Goal: Complete application form

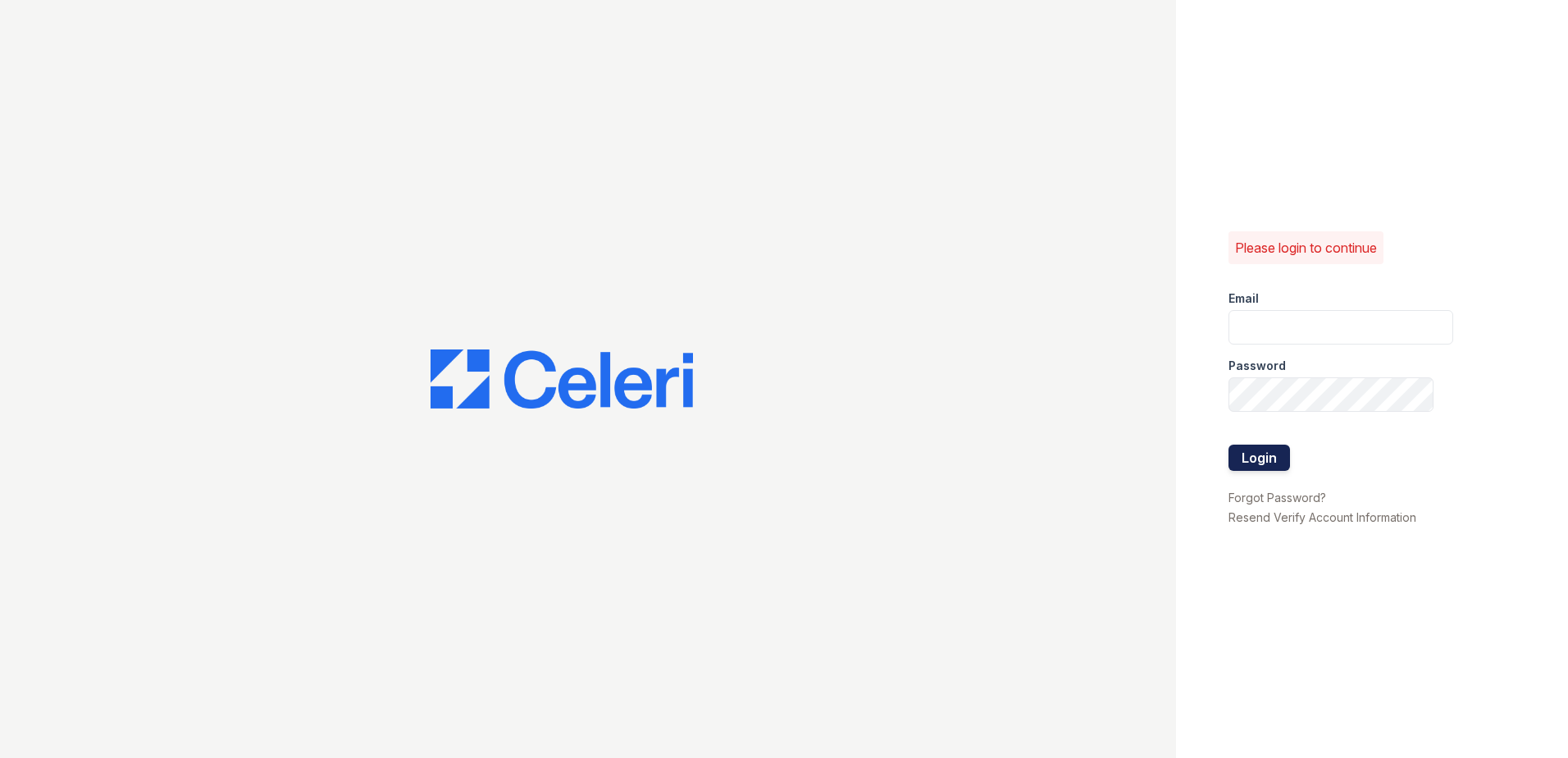
type input "dbailey@trinity-pm.com"
click at [1268, 452] on button "Login" at bounding box center [1259, 458] width 61 height 26
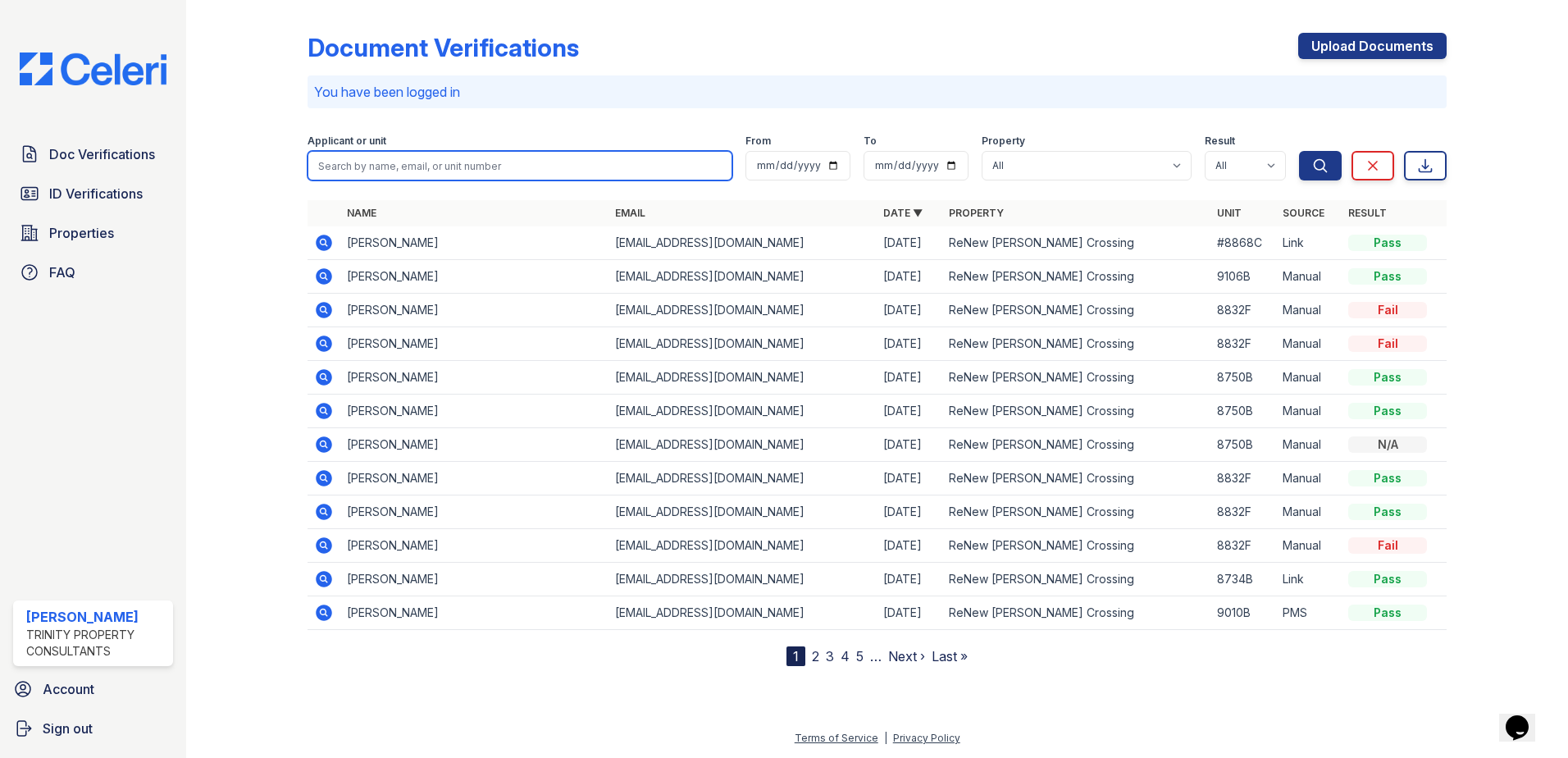
click at [373, 167] on input "search" at bounding box center [520, 165] width 425 height 30
type input "dana"
click at [1299, 151] on button "Search" at bounding box center [1320, 165] width 42 height 30
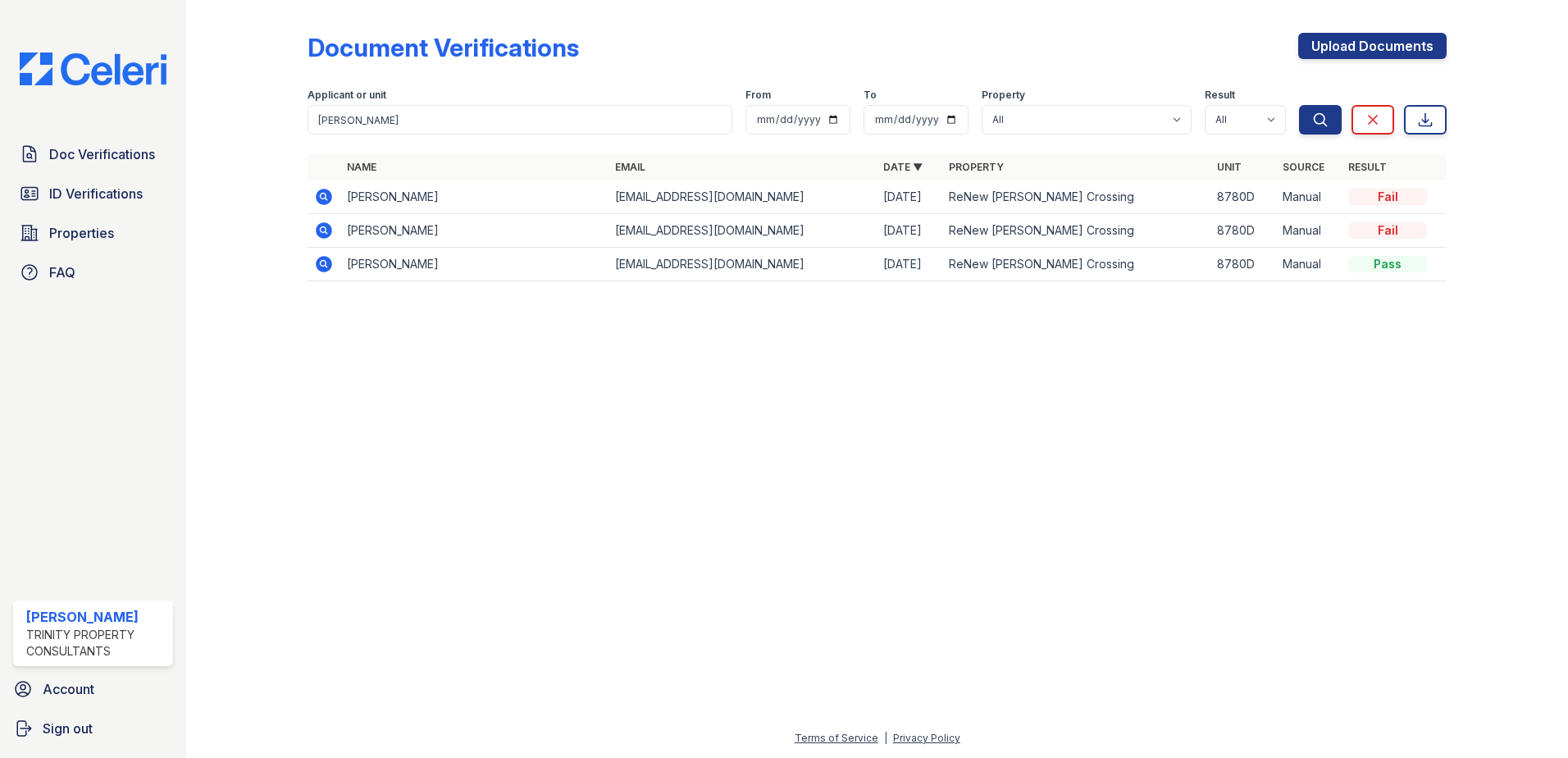
click at [329, 262] on icon at bounding box center [324, 264] width 16 height 16
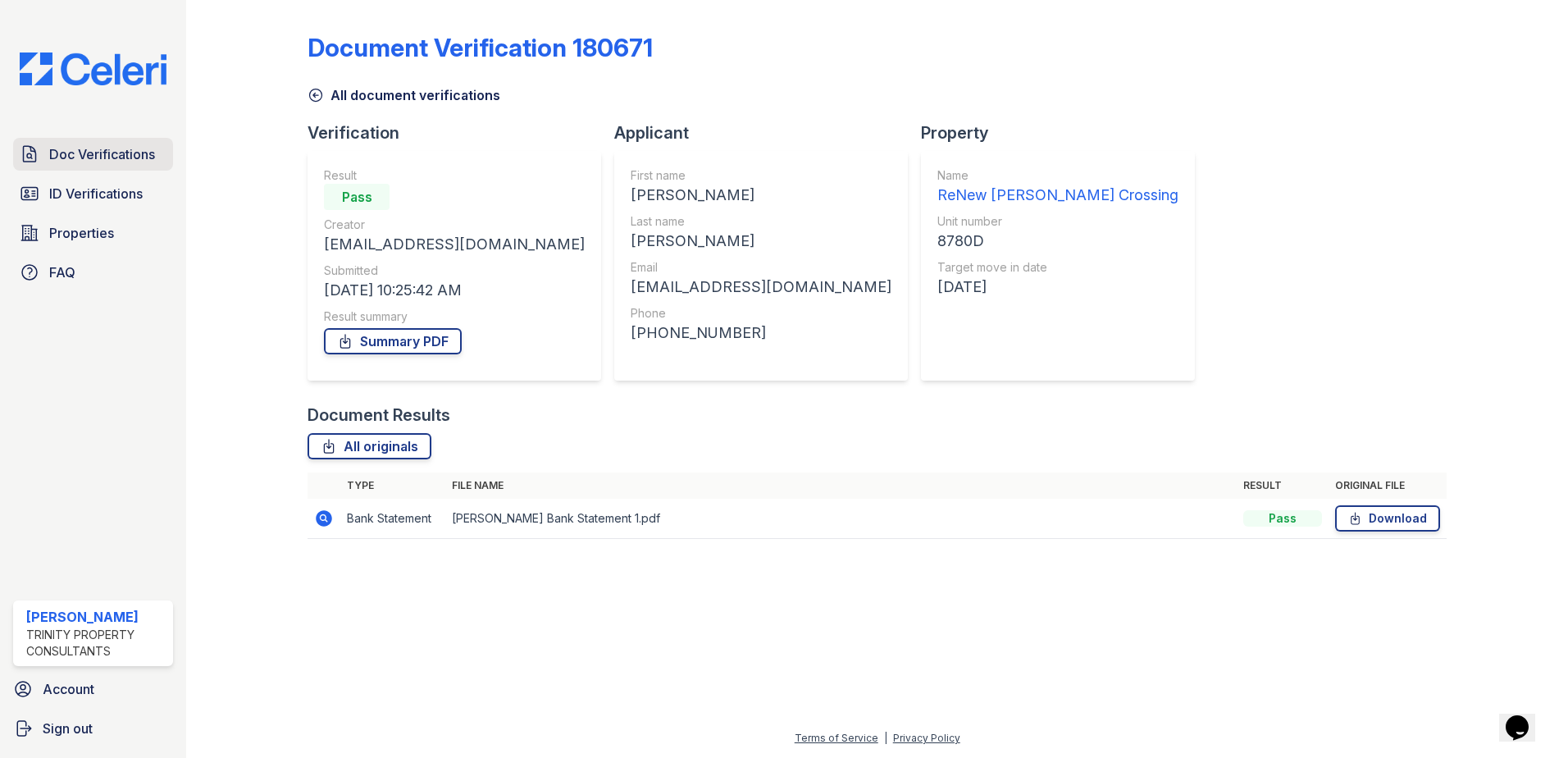
click at [88, 159] on span "Doc Verifications" at bounding box center [102, 154] width 106 height 20
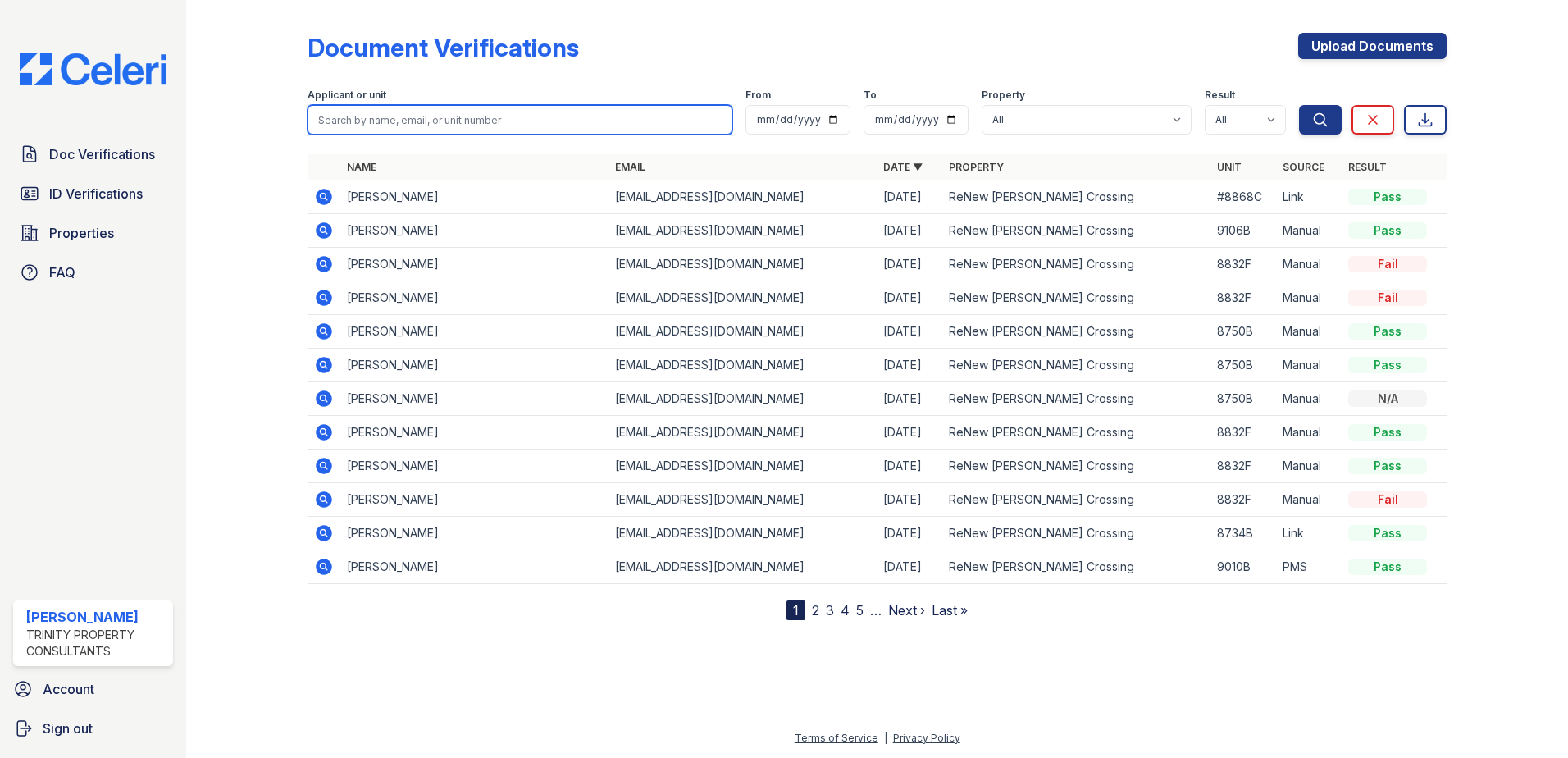
click at [374, 121] on input "search" at bounding box center [520, 119] width 425 height 30
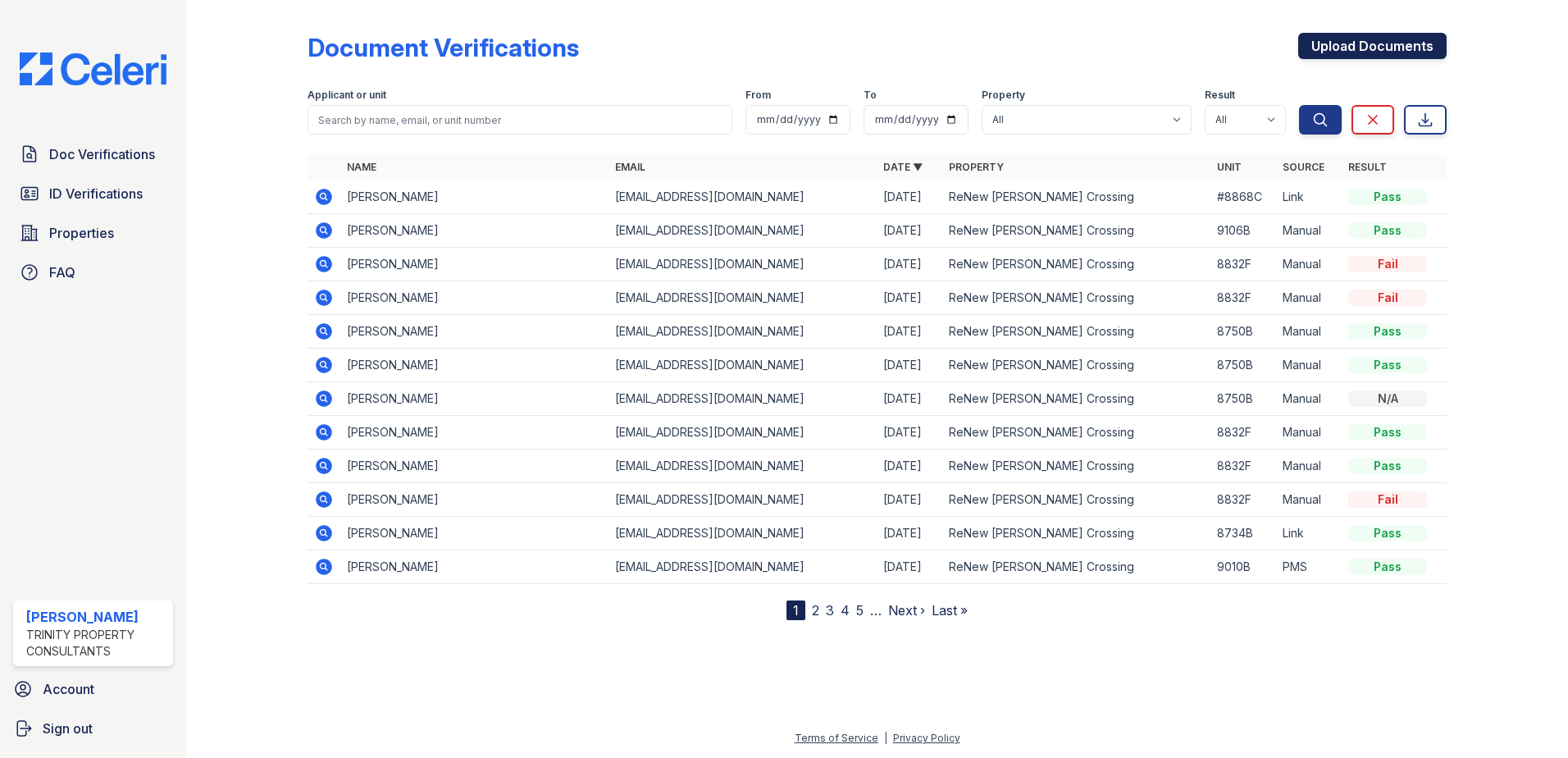
click at [1330, 44] on link "Upload Documents" at bounding box center [1372, 45] width 148 height 26
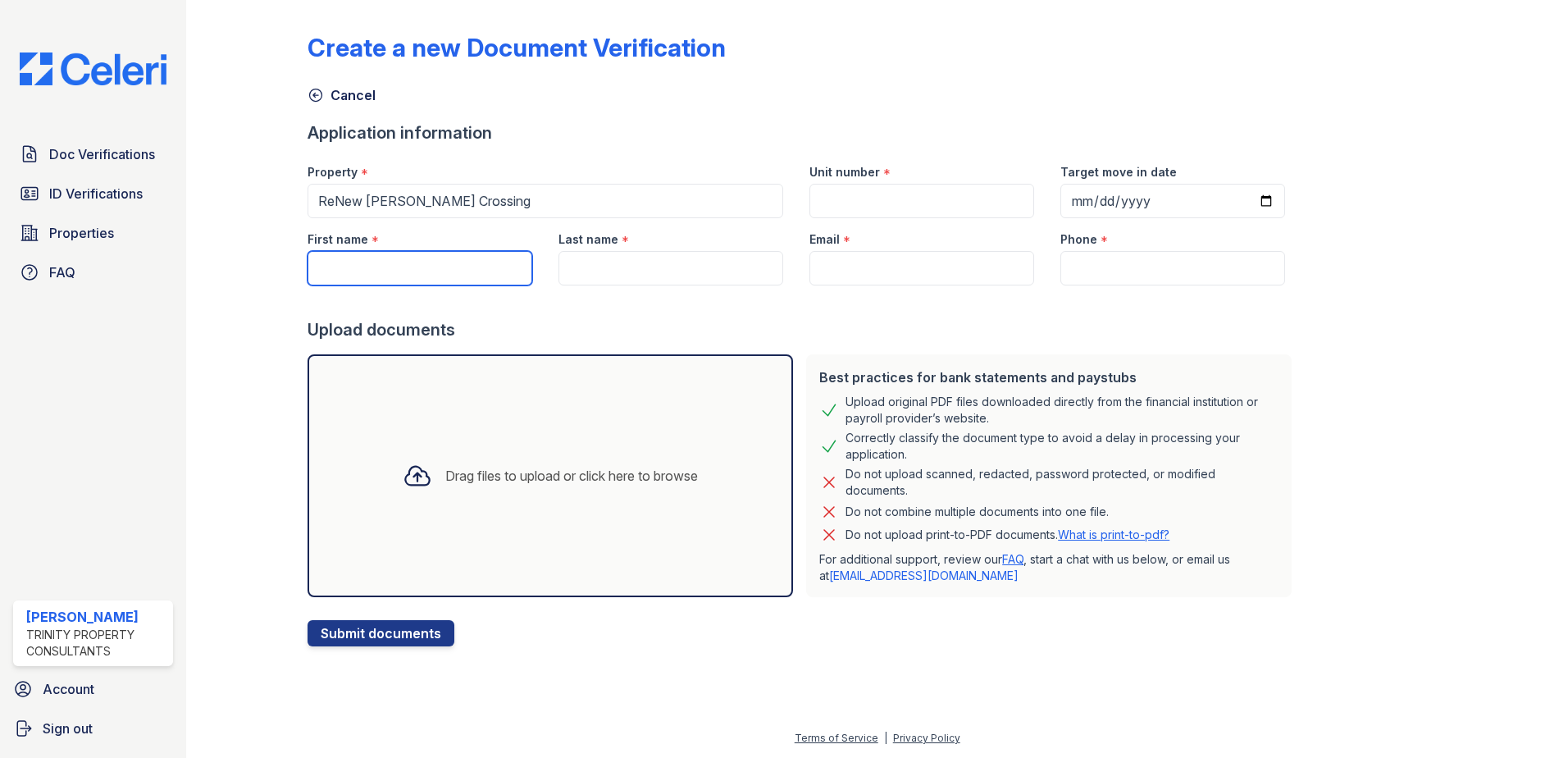
click at [454, 279] on input "First name" at bounding box center [420, 268] width 225 height 34
type input "[PERSON_NAME]"
type input "[EMAIL_ADDRESS][DOMAIN_NAME]"
type input "4432248880"
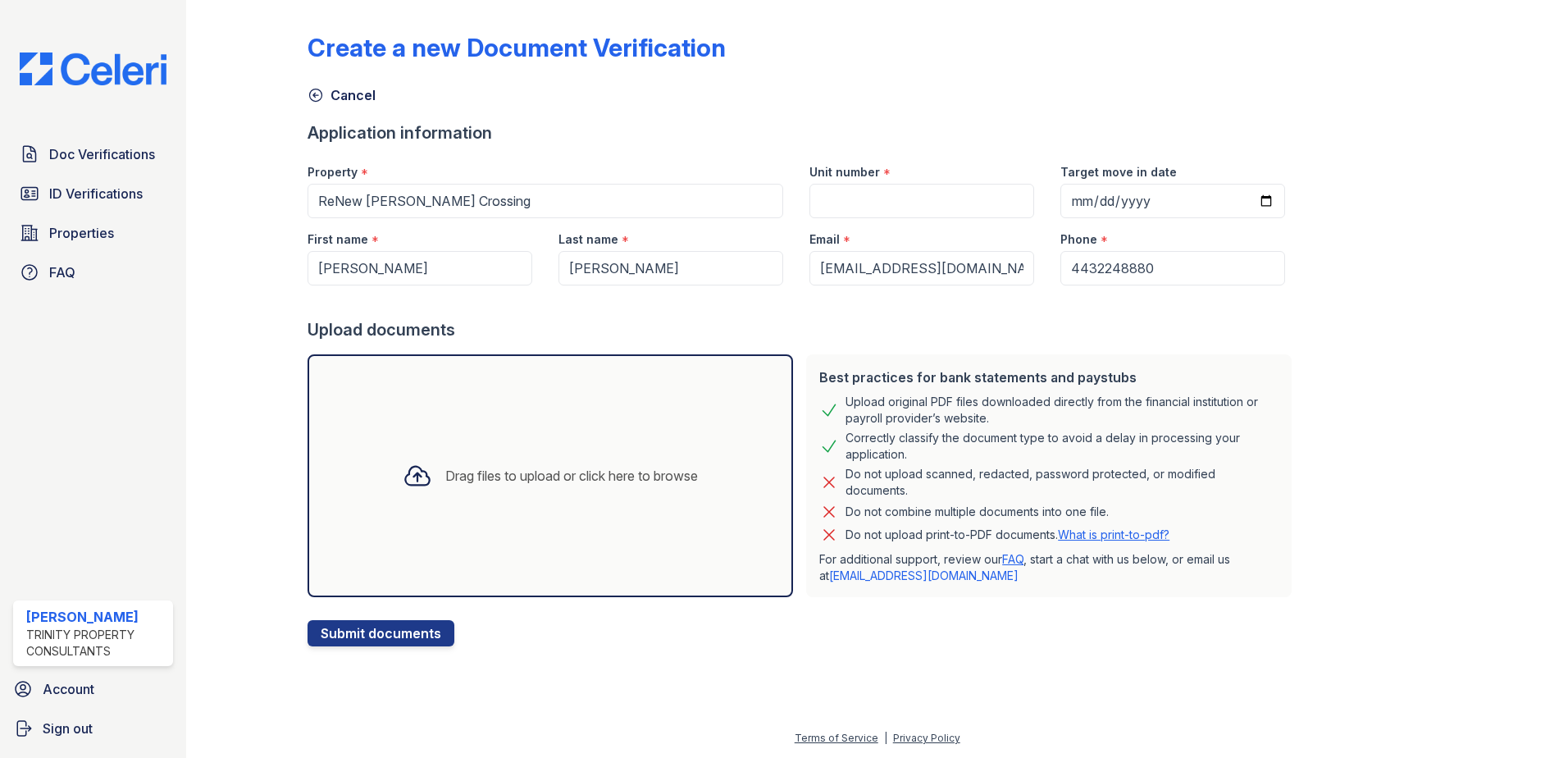
click at [455, 449] on div "Drag files to upload or click here to browse" at bounding box center [550, 476] width 321 height 56
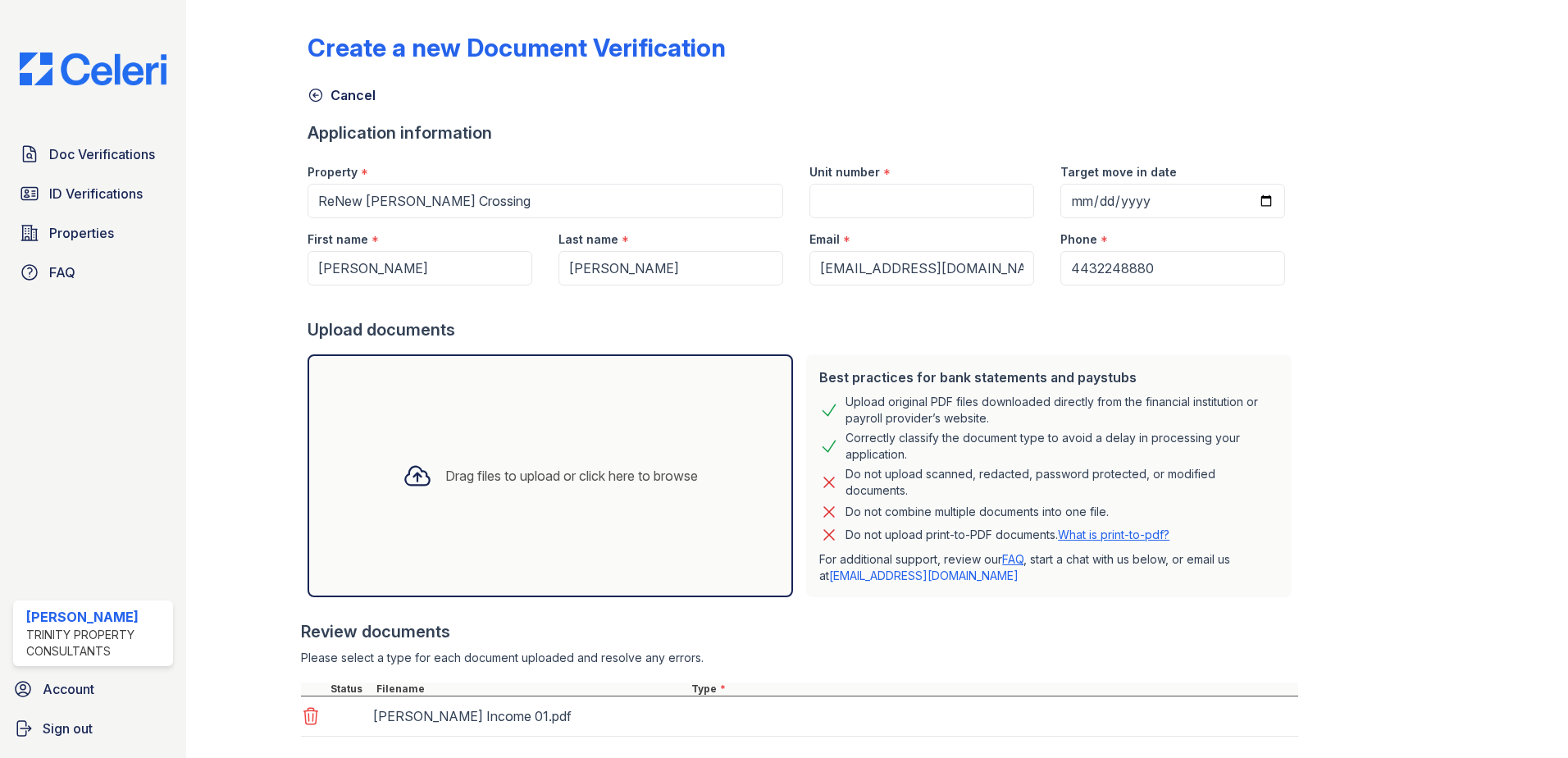
click at [654, 506] on div "Drag files to upload or click here to browse" at bounding box center [550, 476] width 485 height 243
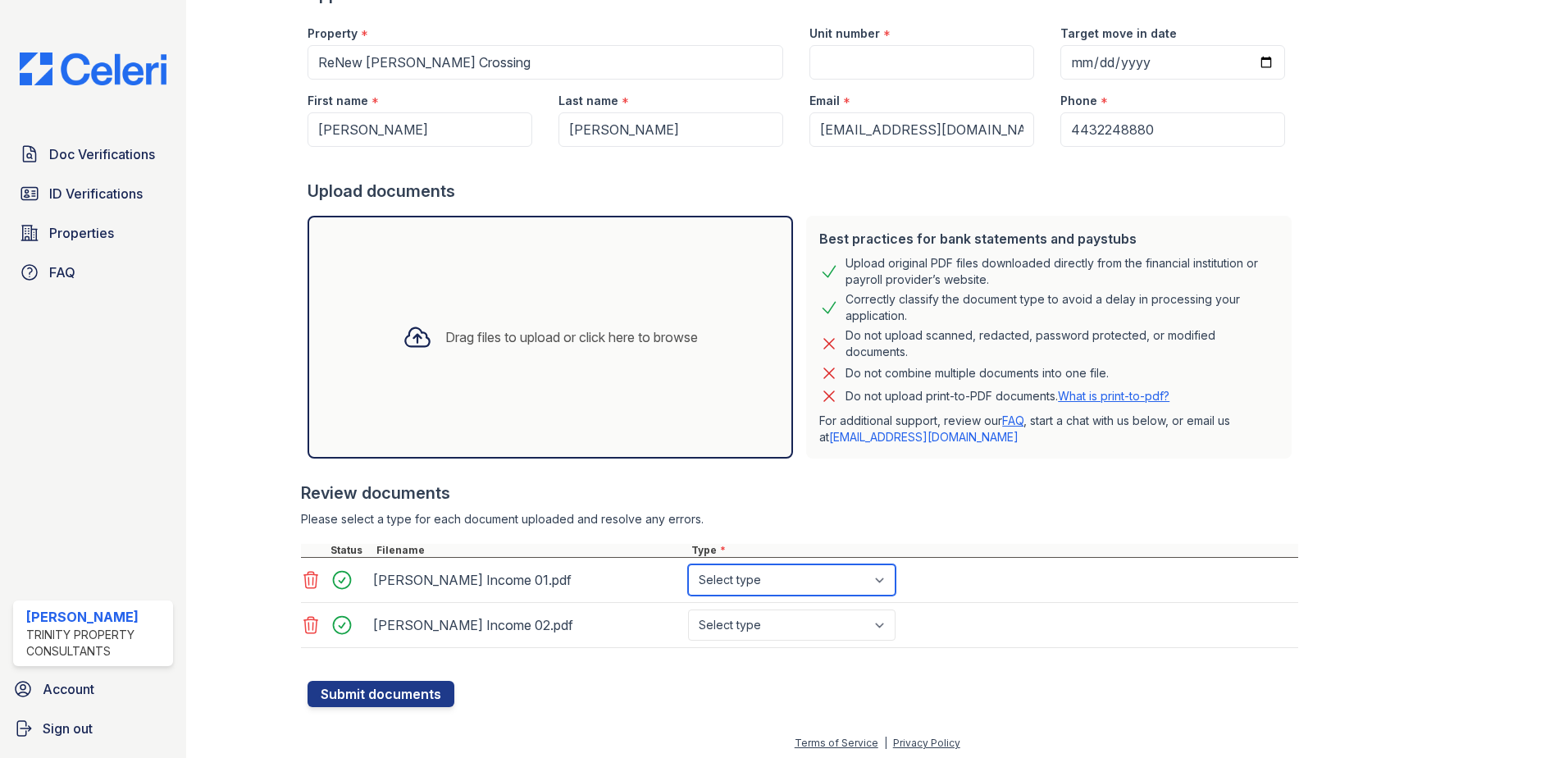
click at [750, 582] on select "Select type Paystub Bank Statement Offer Letter Tax Documents Benefit Award Let…" at bounding box center [792, 579] width 208 height 32
select select "paystub"
click at [688, 564] on select "Select type Paystub Bank Statement Offer Letter Tax Documents Benefit Award Let…" at bounding box center [792, 579] width 208 height 32
click at [778, 636] on select "Select type Paystub Bank Statement Offer Letter Tax Documents Benefit Award Let…" at bounding box center [792, 624] width 208 height 32
select select "paystub"
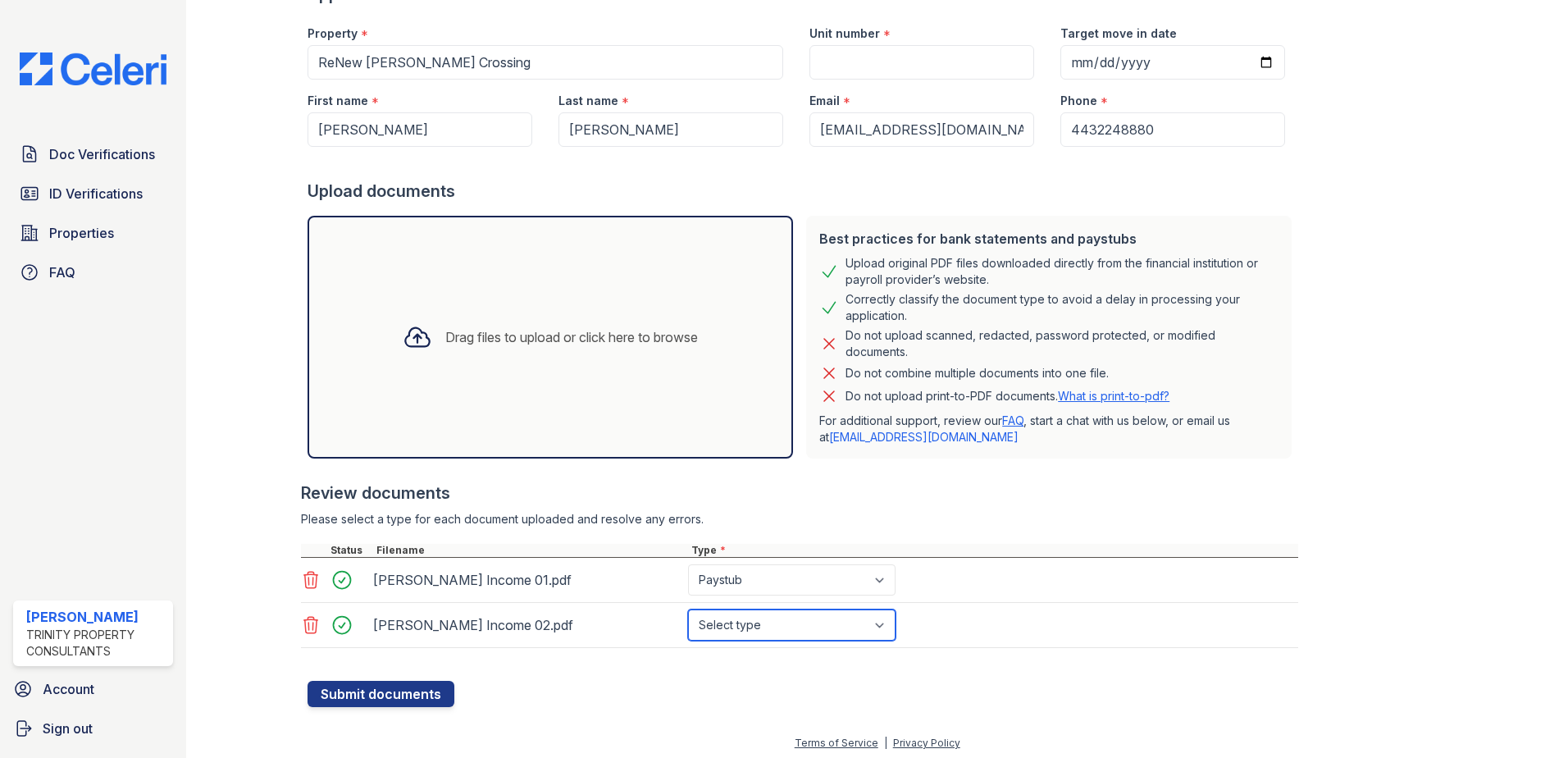
click at [688, 609] on select "Select type Paystub Bank Statement Offer Letter Tax Documents Benefit Award Let…" at bounding box center [792, 624] width 208 height 32
click at [383, 692] on button "Submit documents" at bounding box center [381, 693] width 147 height 26
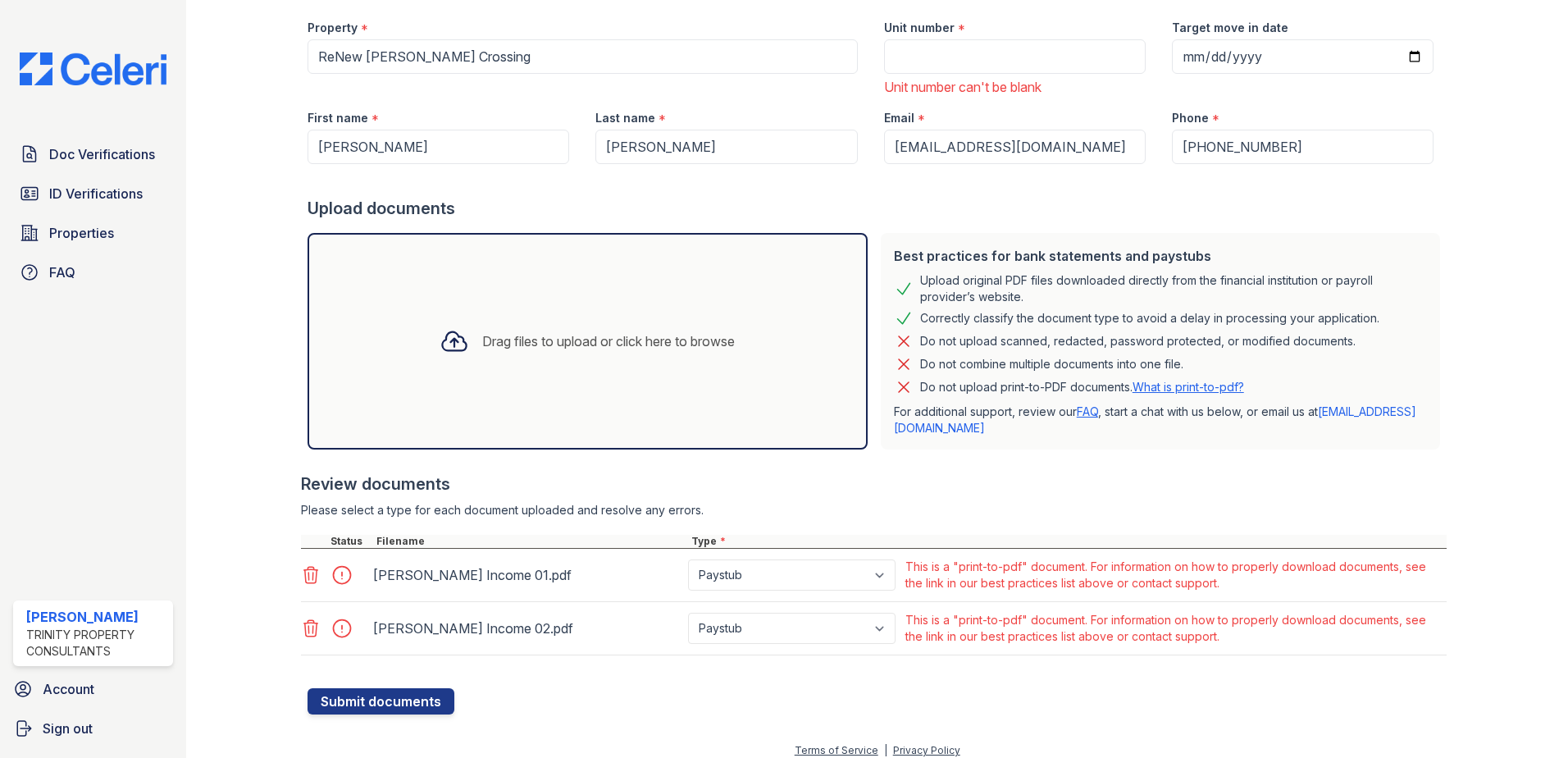
scroll to position [202, 0]
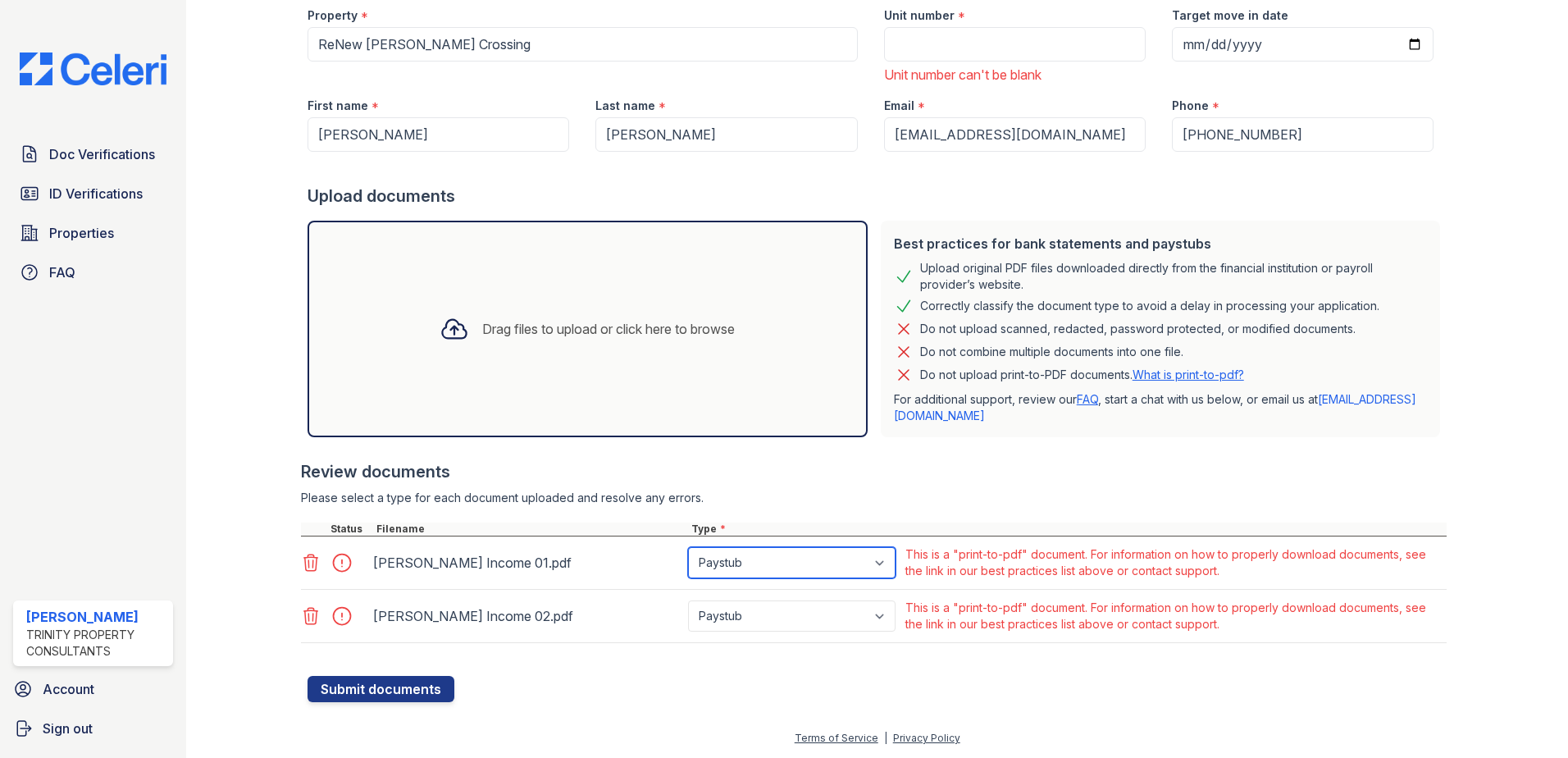
click at [741, 568] on select "Paystub Bank Statement Offer Letter Tax Documents Benefit Award Letter Investme…" at bounding box center [792, 562] width 208 height 32
click at [742, 566] on select "Paystub Bank Statement Offer Letter Tax Documents Benefit Award Letter Investme…" at bounding box center [792, 562] width 208 height 32
select select "other"
click at [688, 547] on select "Paystub Bank Statement Offer Letter Tax Documents Benefit Award Letter Investme…" at bounding box center [792, 562] width 208 height 32
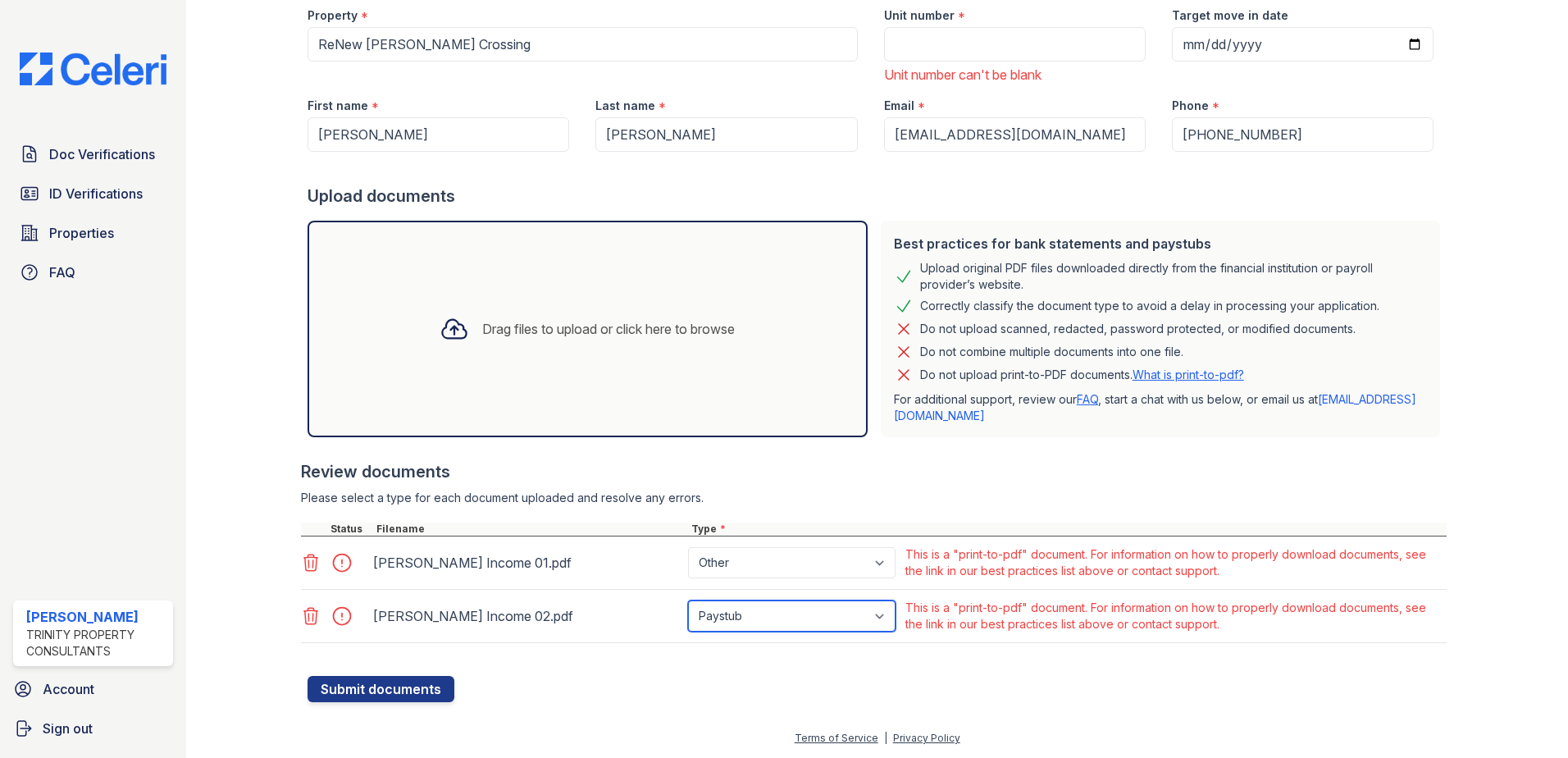
click at [745, 618] on select "Paystub Bank Statement Offer Letter Tax Documents Benefit Award Letter Investme…" at bounding box center [792, 615] width 208 height 32
select select "other"
click at [688, 600] on select "Paystub Bank Statement Offer Letter Tax Documents Benefit Award Letter Investme…" at bounding box center [792, 615] width 208 height 32
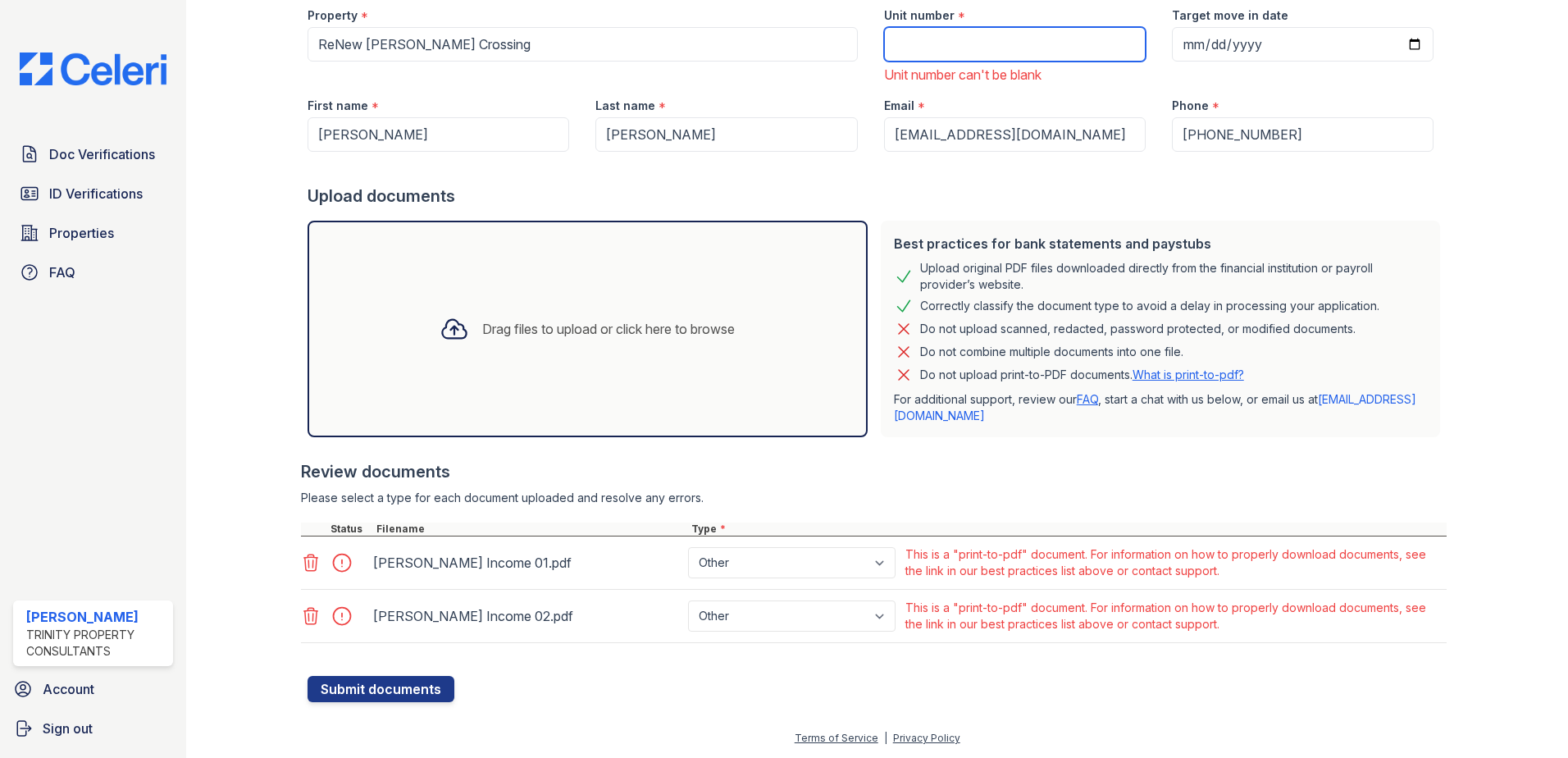
click at [903, 51] on input "Unit number" at bounding box center [1015, 44] width 262 height 34
type input "8780D"
click at [607, 315] on div "Drag files to upload or click here to browse" at bounding box center [587, 329] width 321 height 56
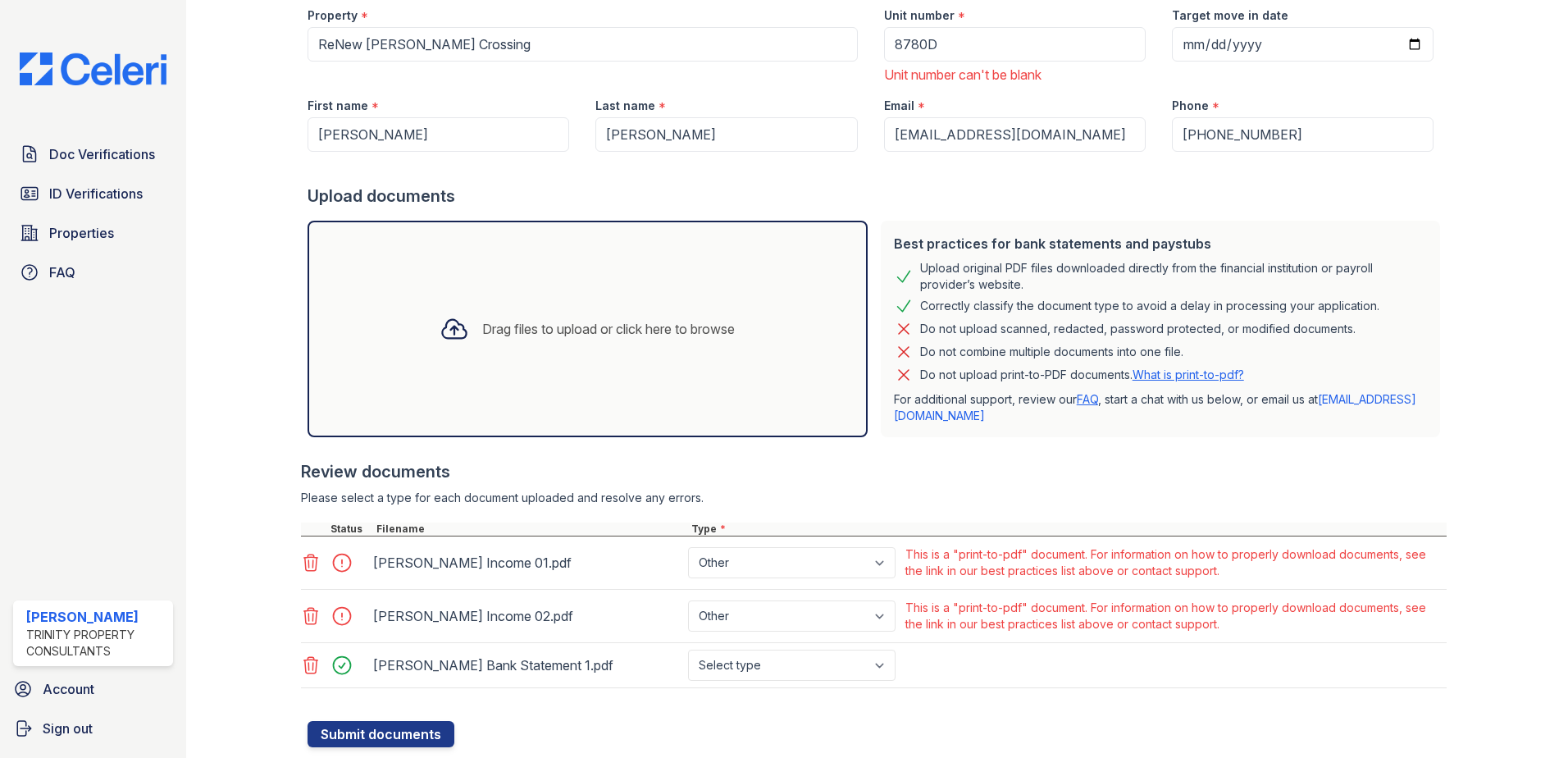
click at [618, 350] on div "Drag files to upload or click here to browse" at bounding box center [587, 329] width 321 height 56
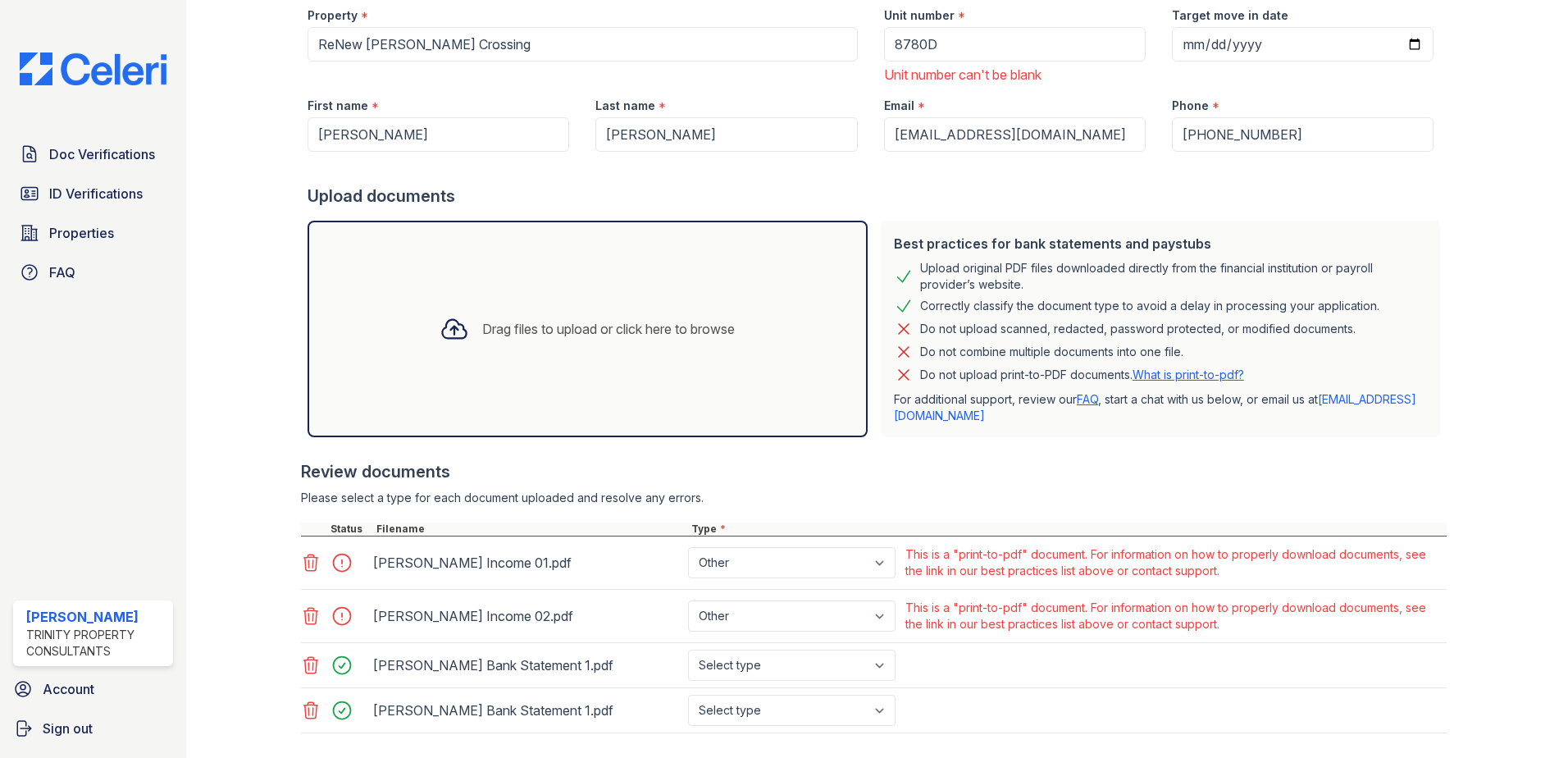
click at [498, 349] on div "Drag files to upload or click here to browse" at bounding box center [587, 329] width 321 height 56
click at [346, 365] on div "Drag files to upload or click here to browse" at bounding box center [587, 328] width 560 height 217
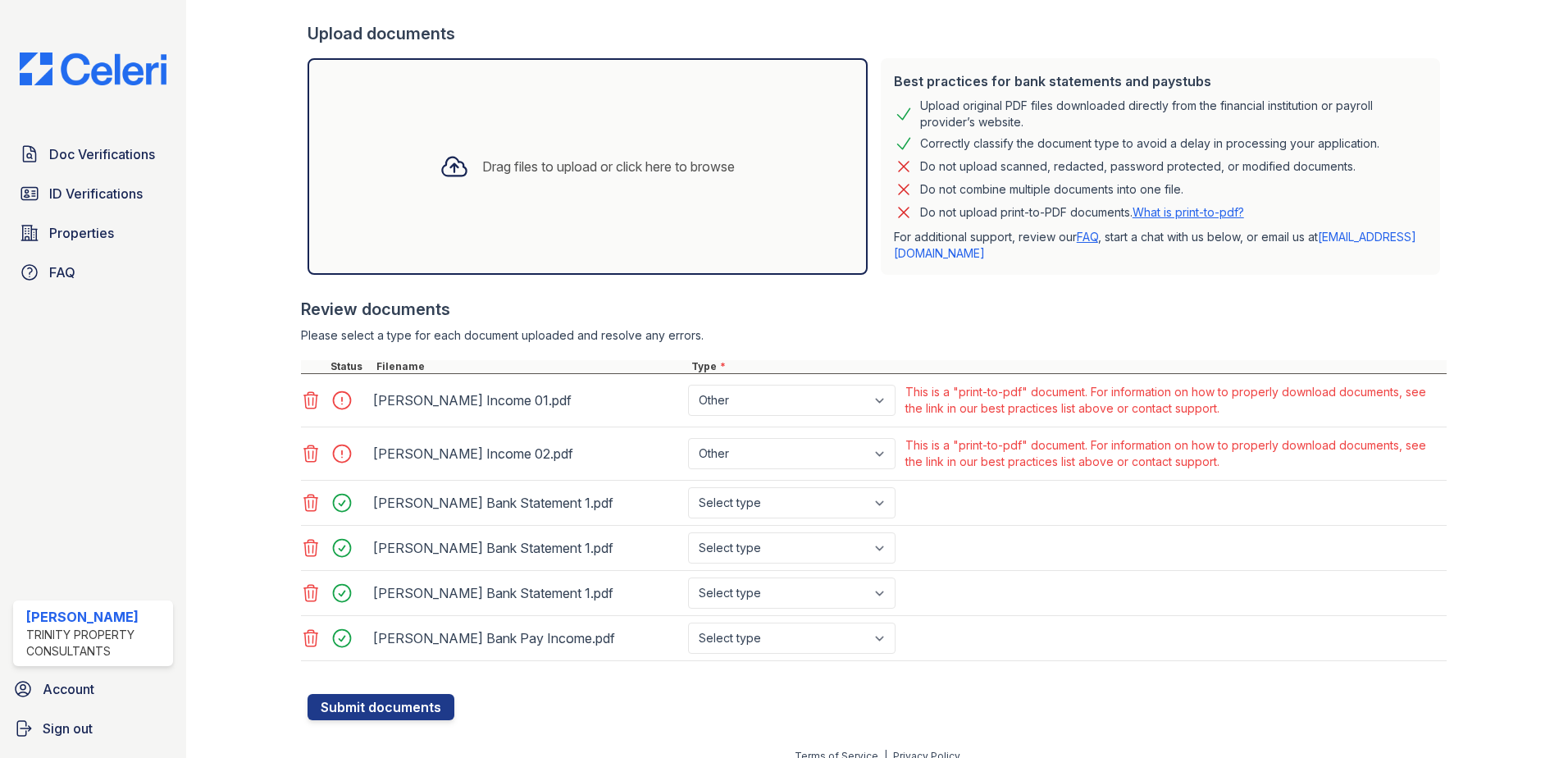
scroll to position [378, 0]
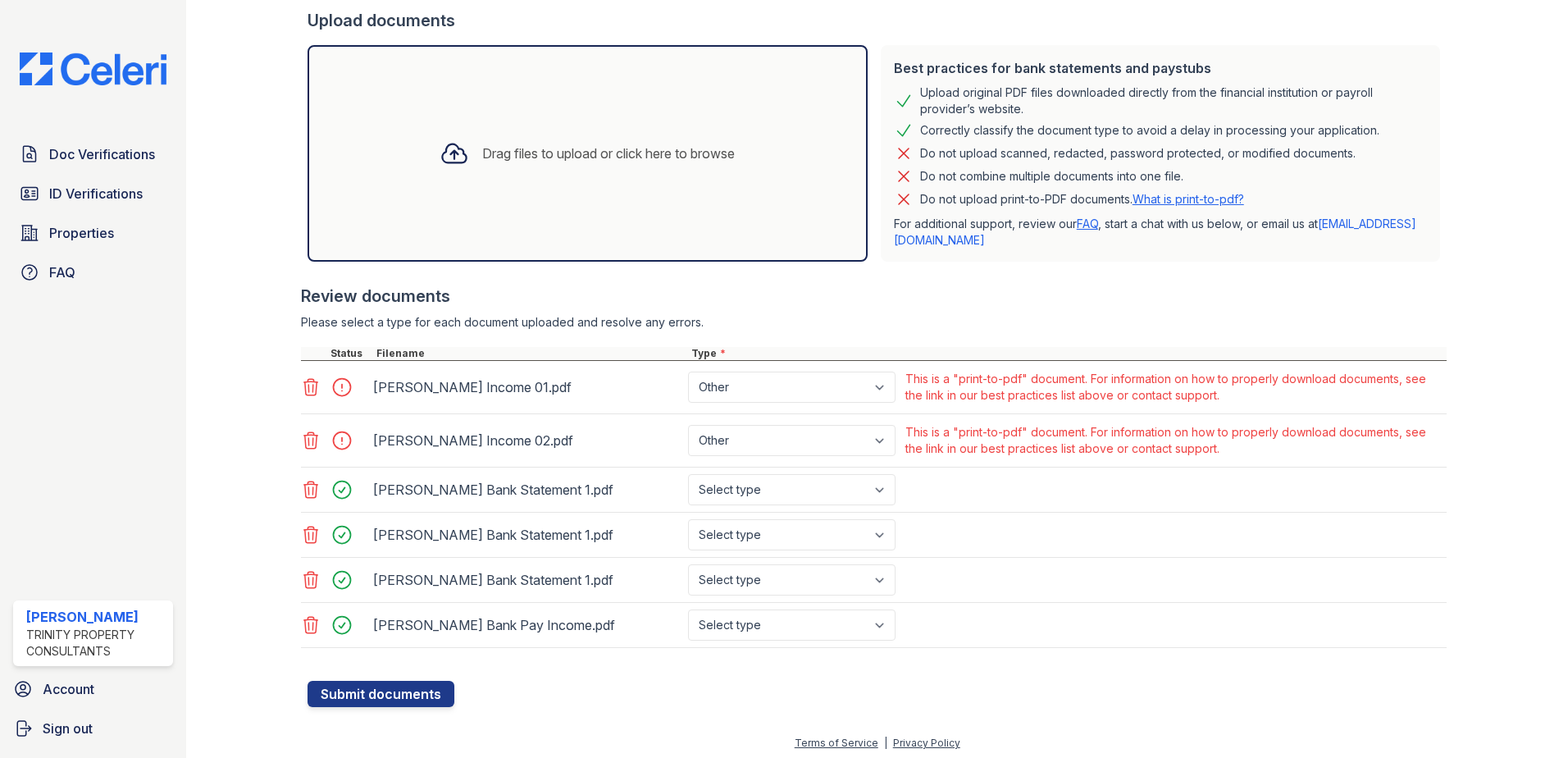
click at [575, 222] on div "Drag files to upload or click here to browse" at bounding box center [587, 153] width 560 height 217
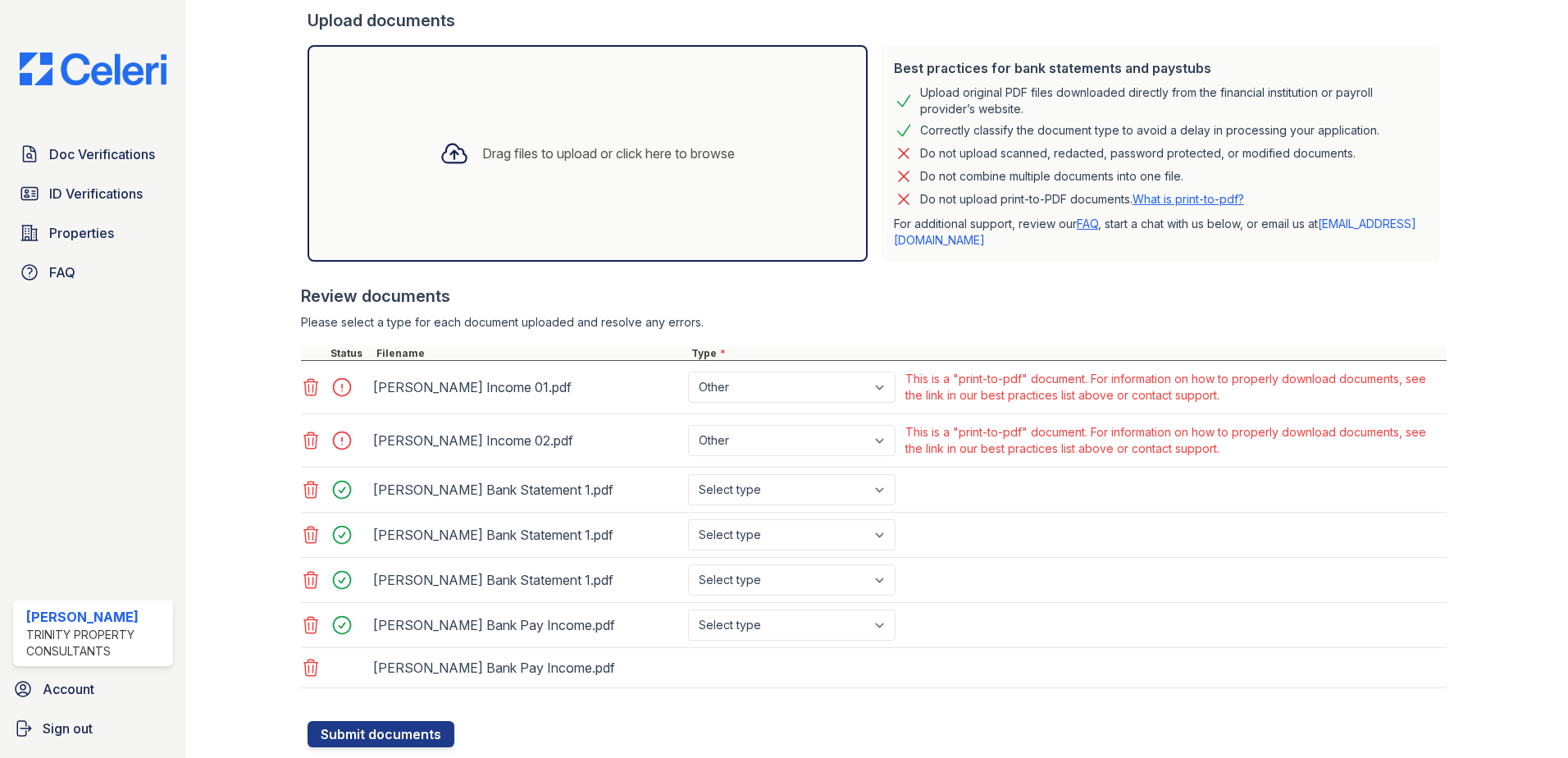
click at [536, 190] on div "Drag files to upload or click here to browse" at bounding box center [587, 153] width 560 height 217
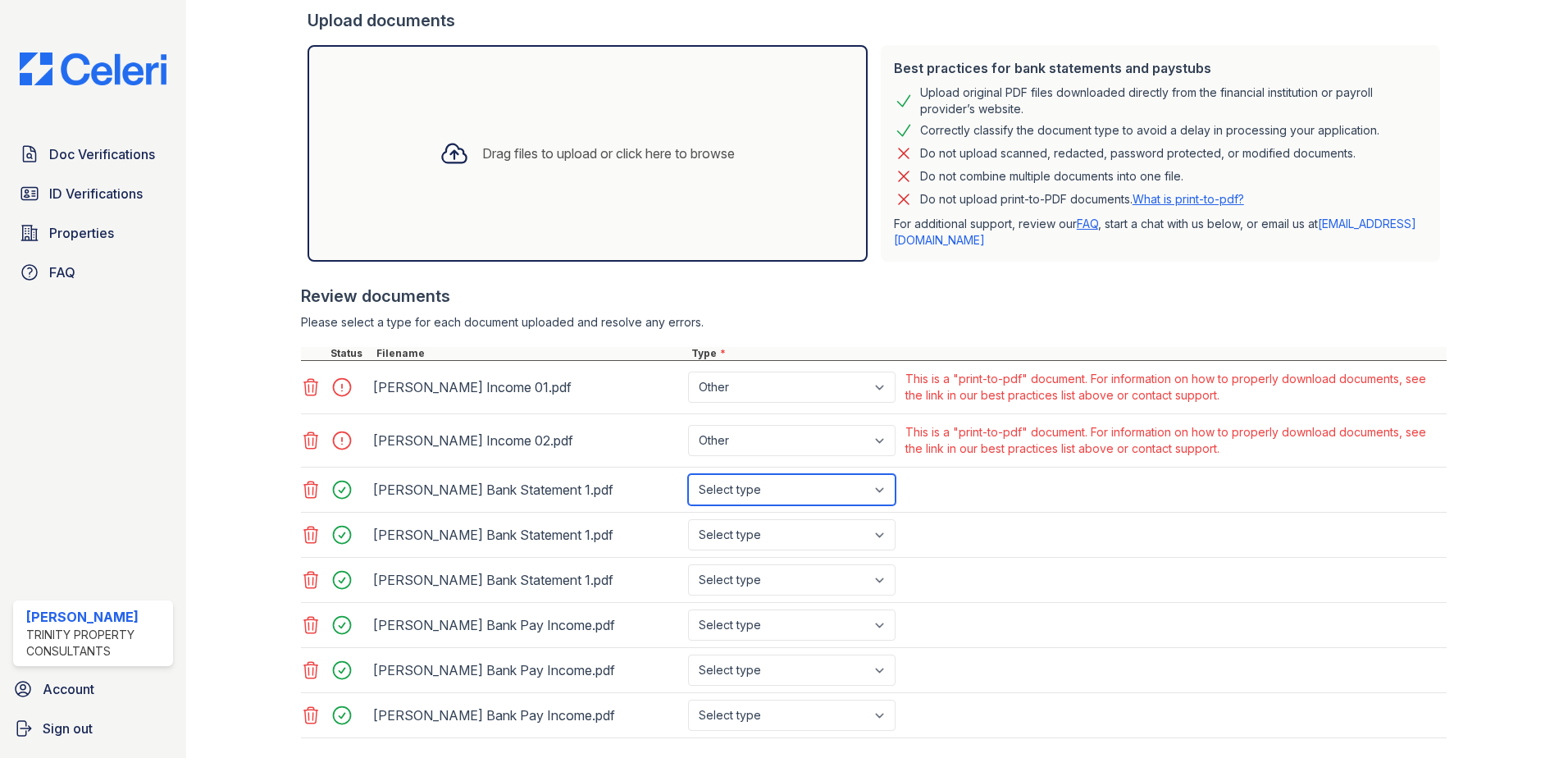
click at [783, 492] on select "Select type Paystub Bank Statement Offer Letter Tax Documents Benefit Award Let…" at bounding box center [792, 489] width 208 height 32
select select "bank_statement"
click at [688, 474] on select "Select type Paystub Bank Statement Offer Letter Tax Documents Benefit Award Let…" at bounding box center [792, 489] width 208 height 32
click at [771, 534] on select "Select type Paystub Bank Statement Offer Letter Tax Documents Benefit Award Let…" at bounding box center [792, 534] width 208 height 32
select select "bank_statement"
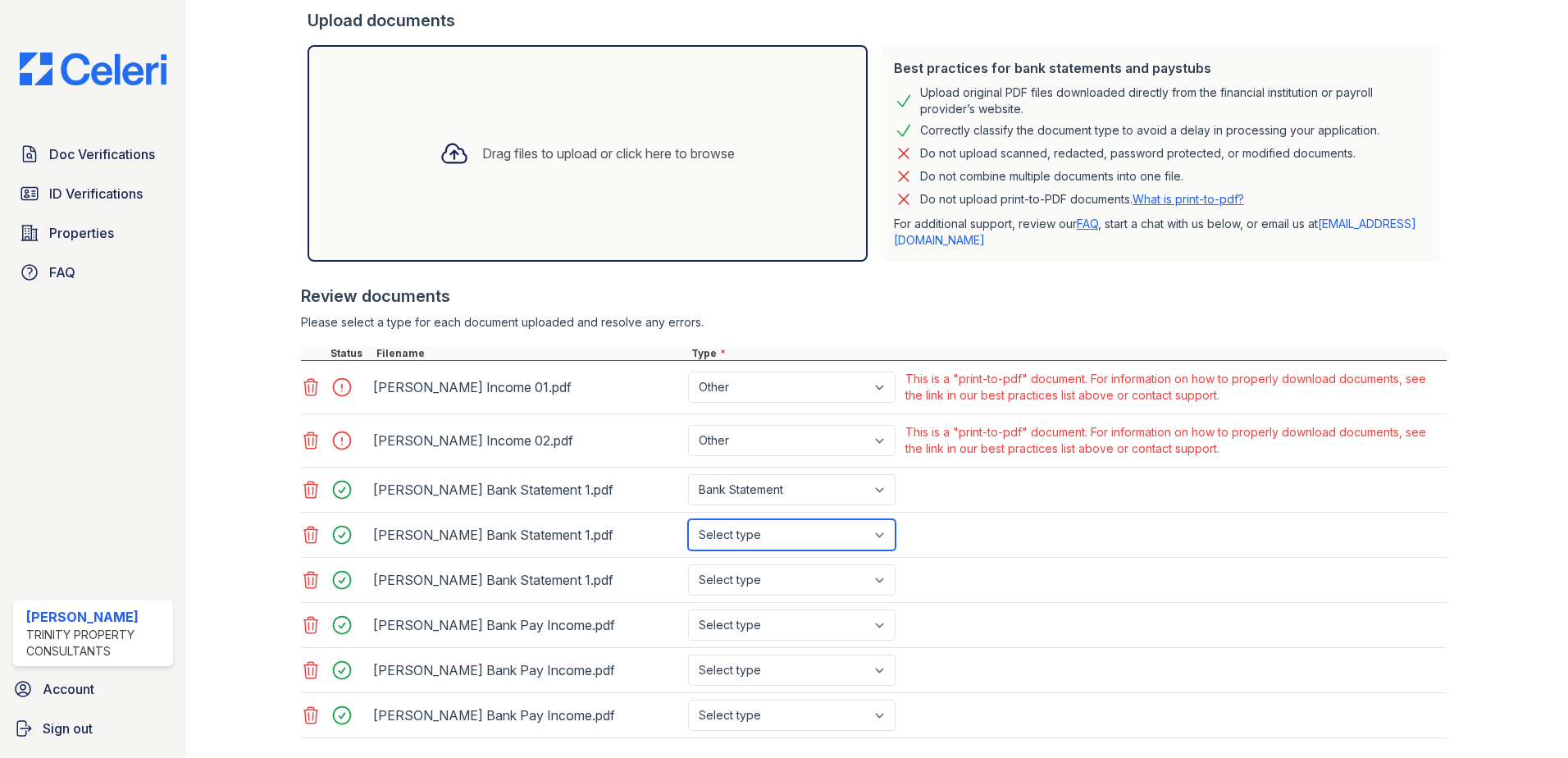
click at [688, 519] on select "Select type Paystub Bank Statement Offer Letter Tax Documents Benefit Award Let…" at bounding box center [792, 534] width 208 height 32
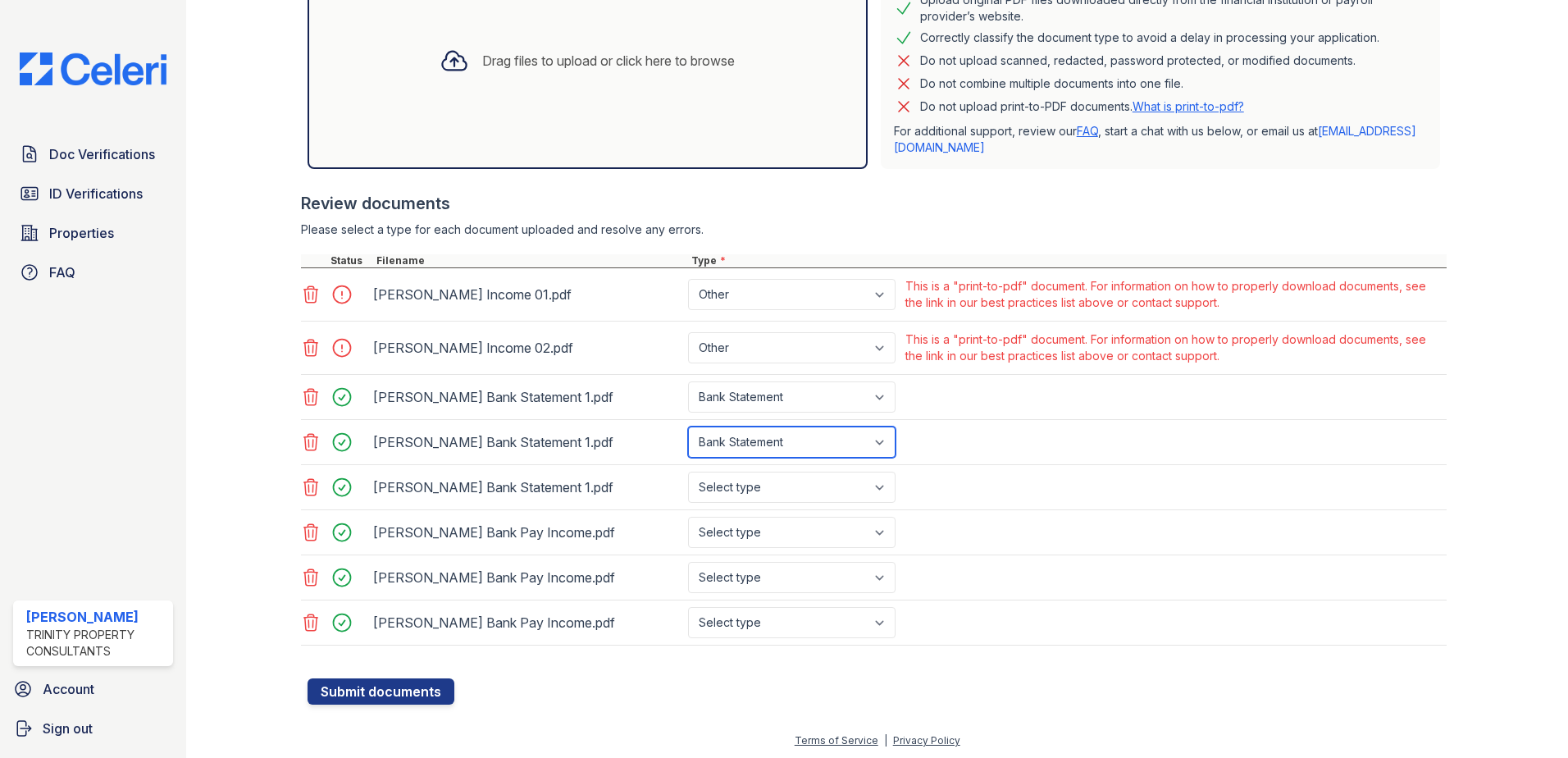
scroll to position [473, 0]
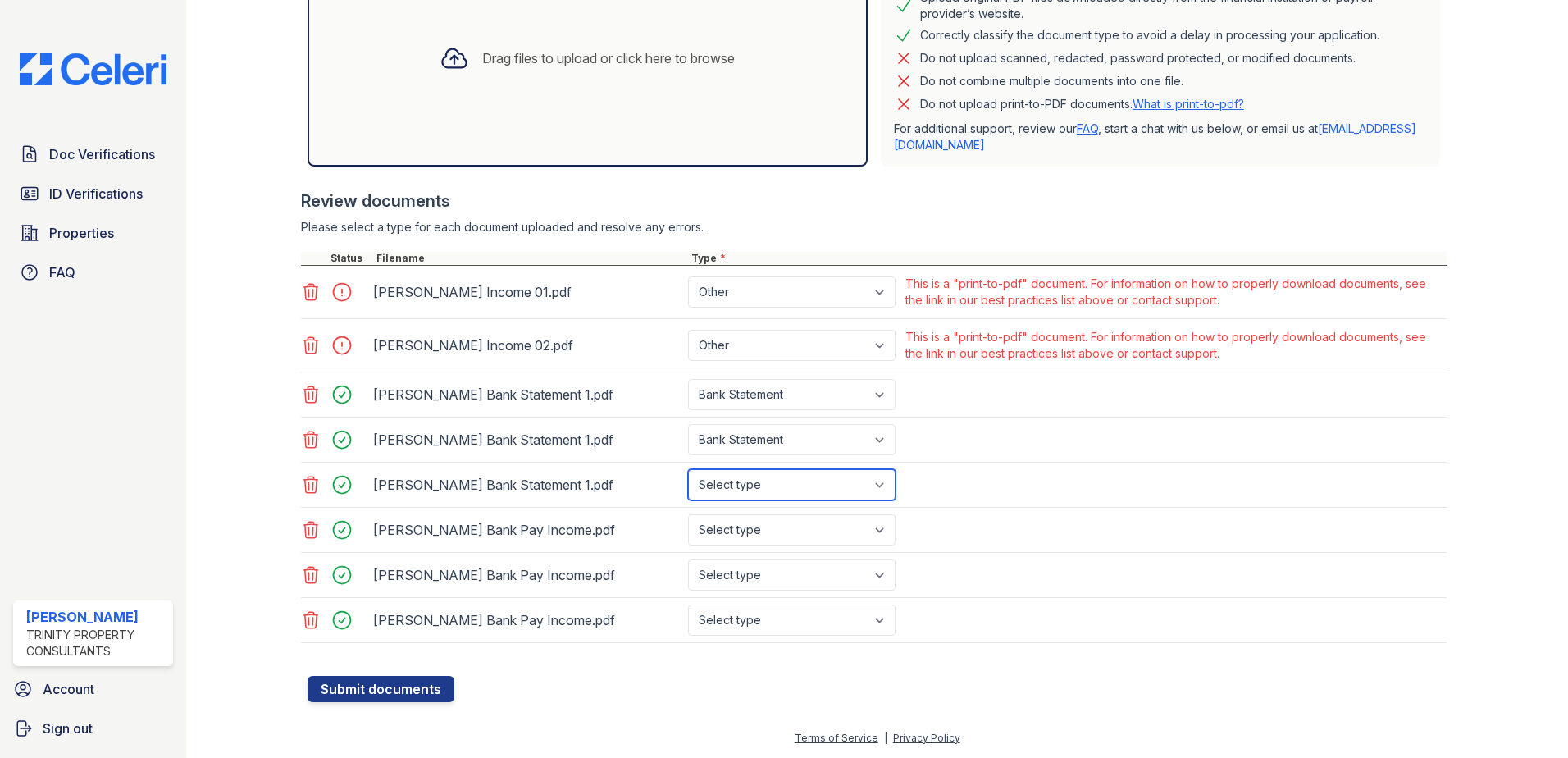
click at [729, 485] on select "Select type Paystub Bank Statement Offer Letter Tax Documents Benefit Award Let…" at bounding box center [792, 485] width 208 height 32
select select "paystub"
click at [688, 469] on select "Select type Paystub Bank Statement Offer Letter Tax Documents Benefit Award Let…" at bounding box center [792, 485] width 208 height 32
click at [744, 533] on select "Select type Paystub Bank Statement Offer Letter Tax Documents Benefit Award Let…" at bounding box center [792, 530] width 208 height 32
select select "paystub"
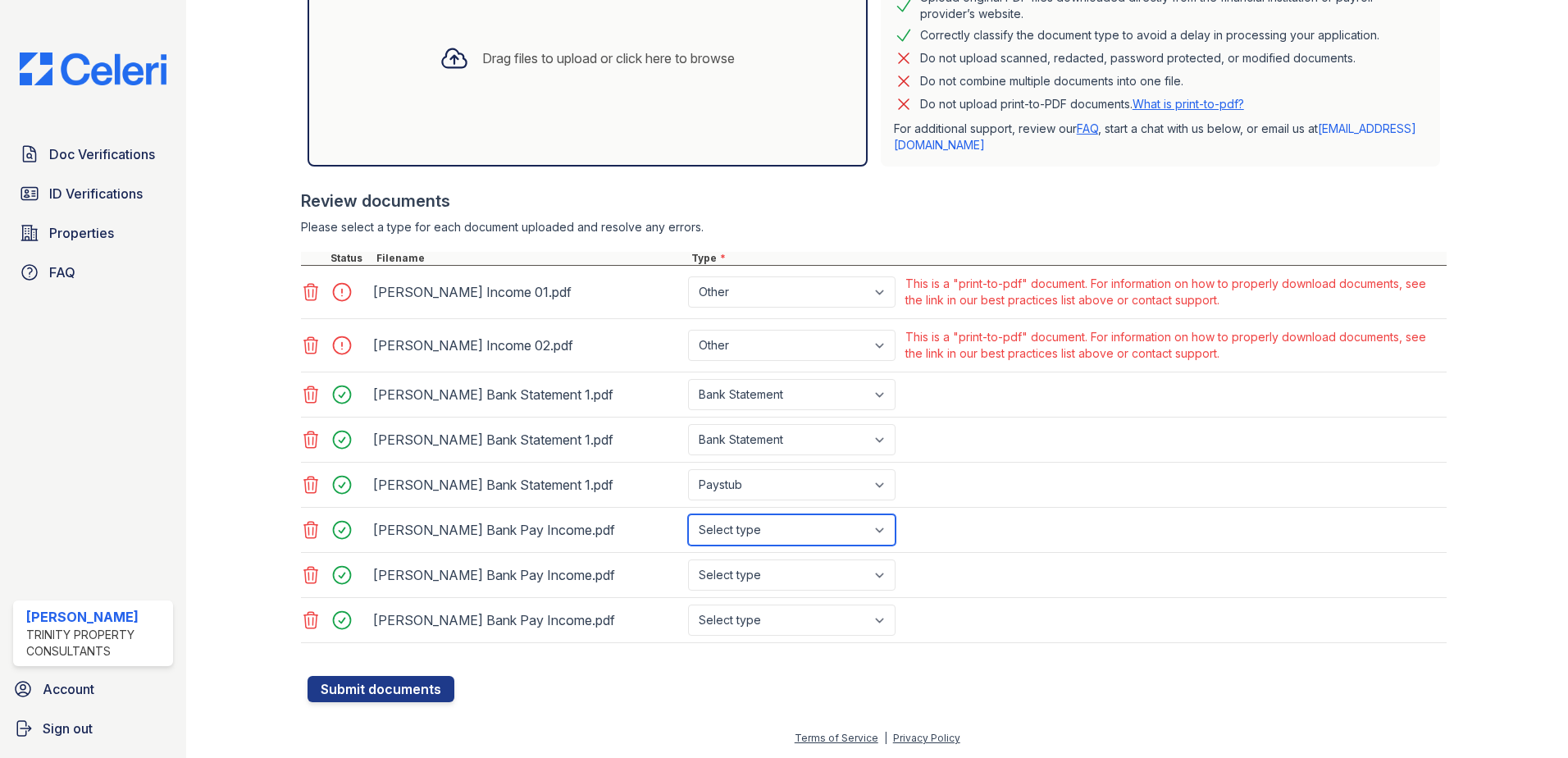
click at [688, 514] on select "Select type Paystub Bank Statement Offer Letter Tax Documents Benefit Award Let…" at bounding box center [792, 530] width 208 height 32
click at [756, 582] on select "Select type Paystub Bank Statement Offer Letter Tax Documents Benefit Award Let…" at bounding box center [792, 575] width 208 height 32
select select "paystub"
click at [688, 559] on select "Select type Paystub Bank Statement Offer Letter Tax Documents Benefit Award Let…" at bounding box center [792, 575] width 208 height 32
click at [768, 612] on select "Select type Paystub Bank Statement Offer Letter Tax Documents Benefit Award Let…" at bounding box center [792, 620] width 208 height 32
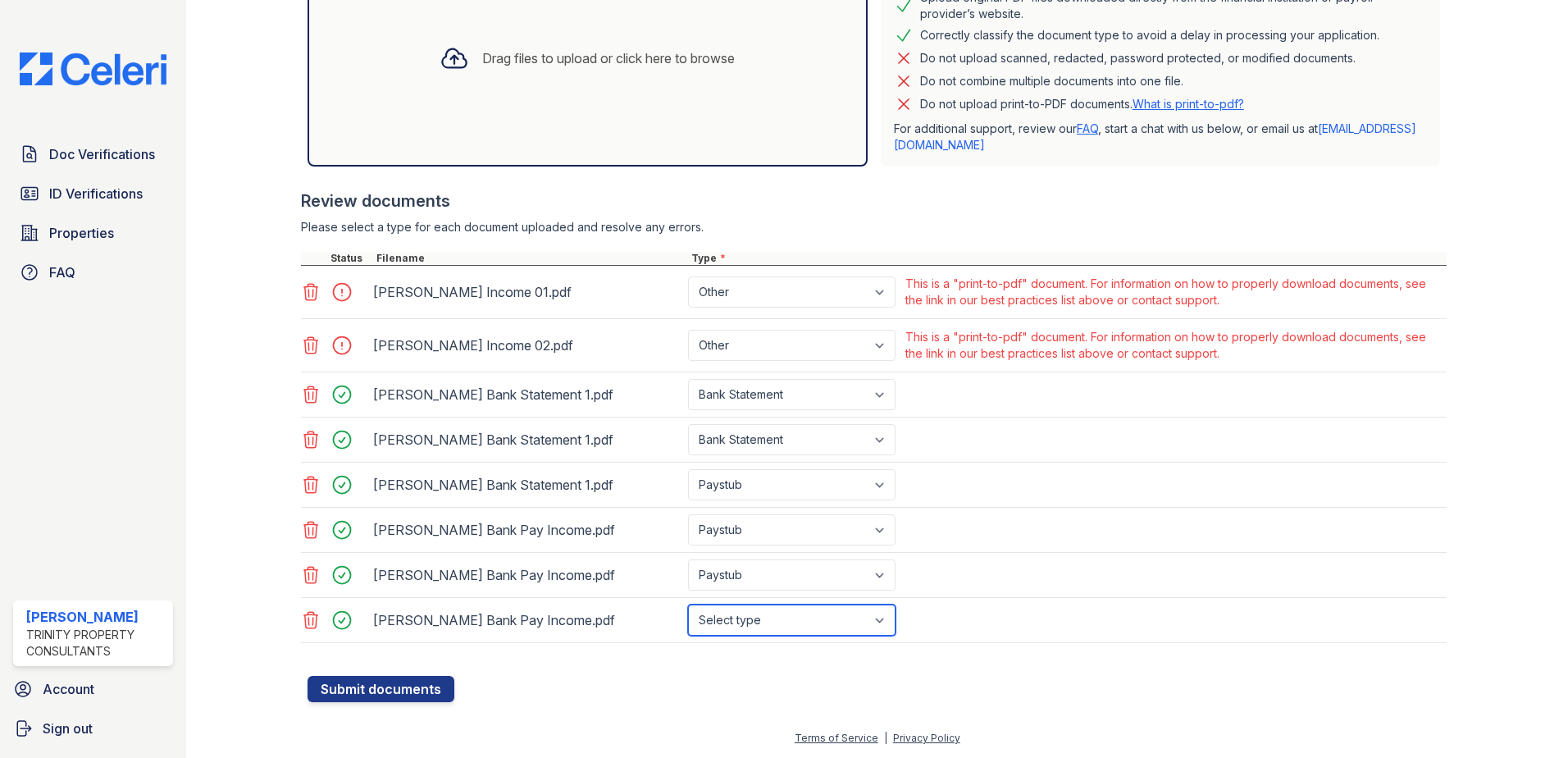
select select "paystub"
click at [688, 605] on select "Select type Paystub Bank Statement Offer Letter Tax Documents Benefit Award Let…" at bounding box center [792, 620] width 208 height 32
click at [744, 491] on select "Select type Paystub Bank Statement Offer Letter Tax Documents Benefit Award Let…" at bounding box center [792, 485] width 208 height 32
select select "bank_statement"
click at [688, 469] on select "Select type Paystub Bank Statement Offer Letter Tax Documents Benefit Award Let…" at bounding box center [792, 485] width 208 height 32
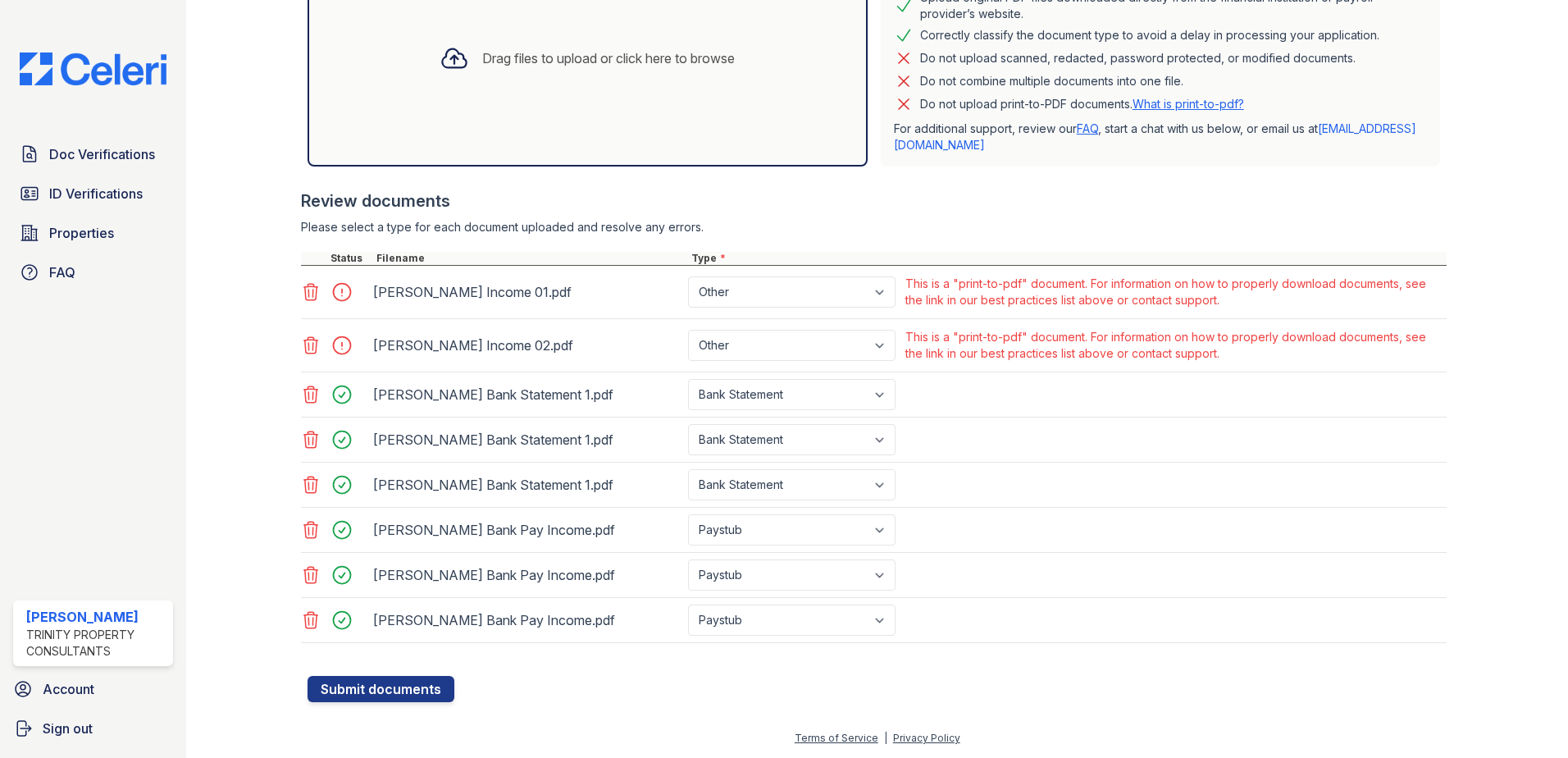
click at [307, 345] on icon at bounding box center [311, 346] width 20 height 20
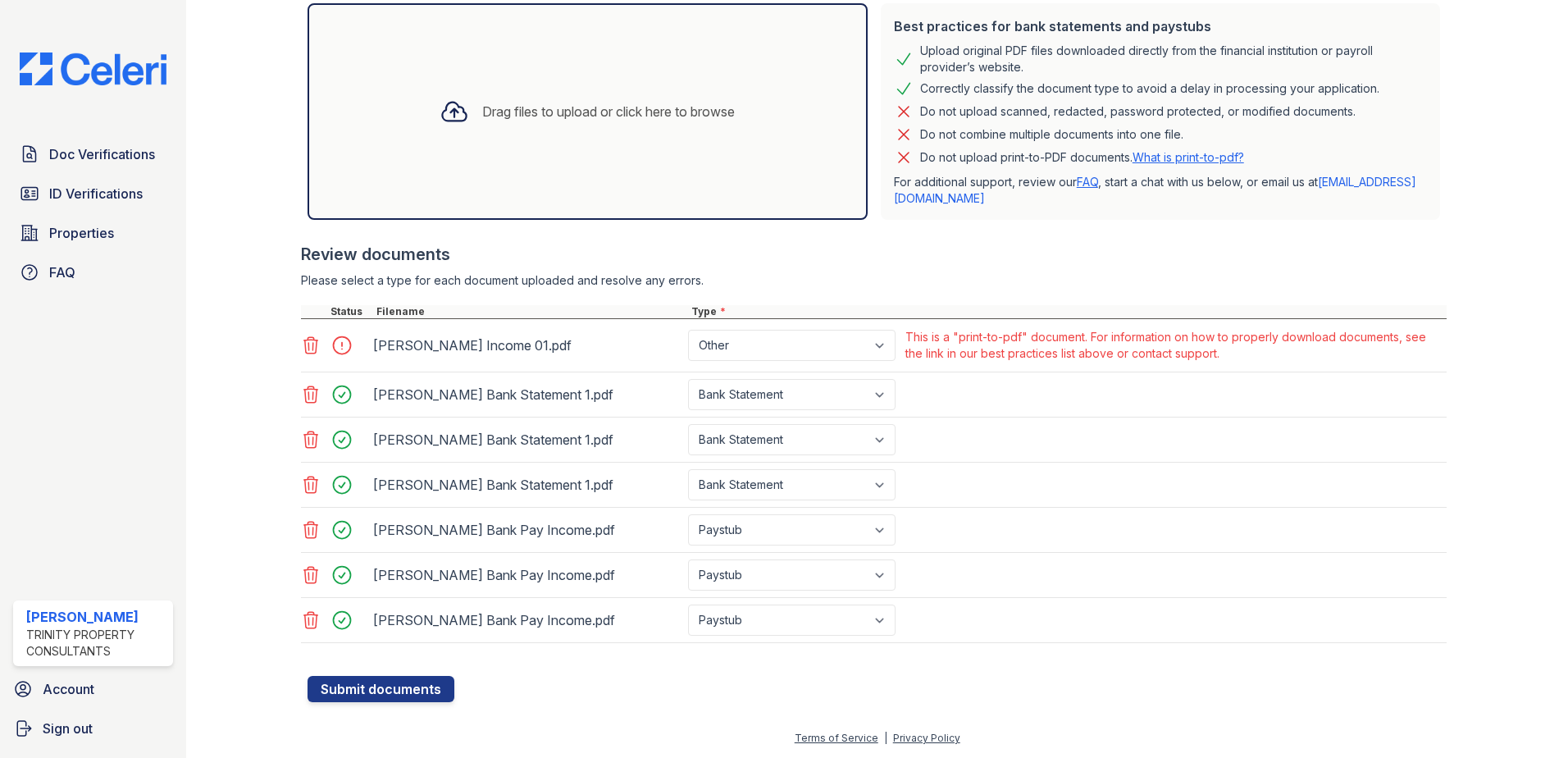
click at [310, 347] on icon at bounding box center [311, 346] width 20 height 20
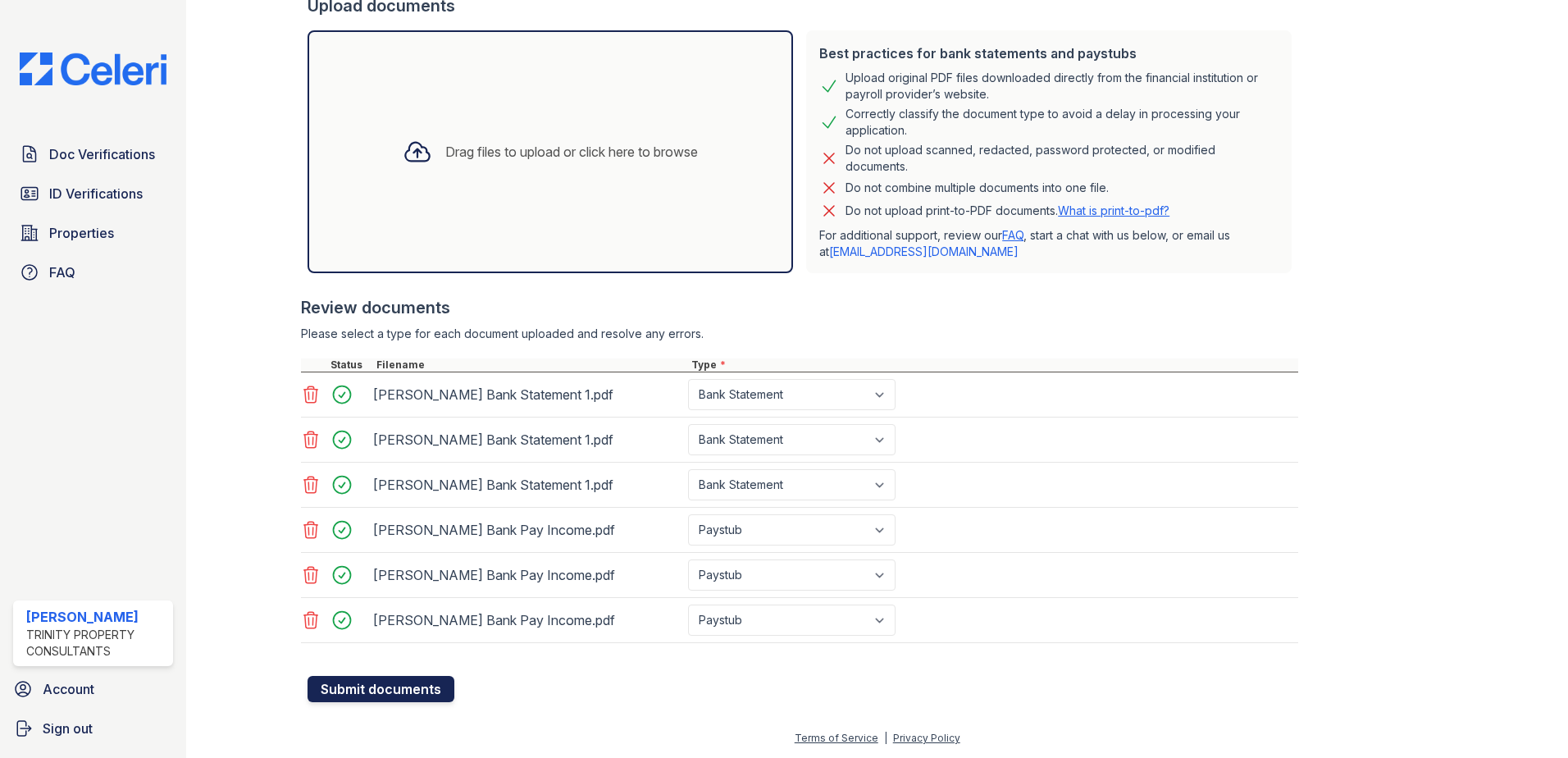
click at [433, 693] on button "Submit documents" at bounding box center [381, 689] width 147 height 26
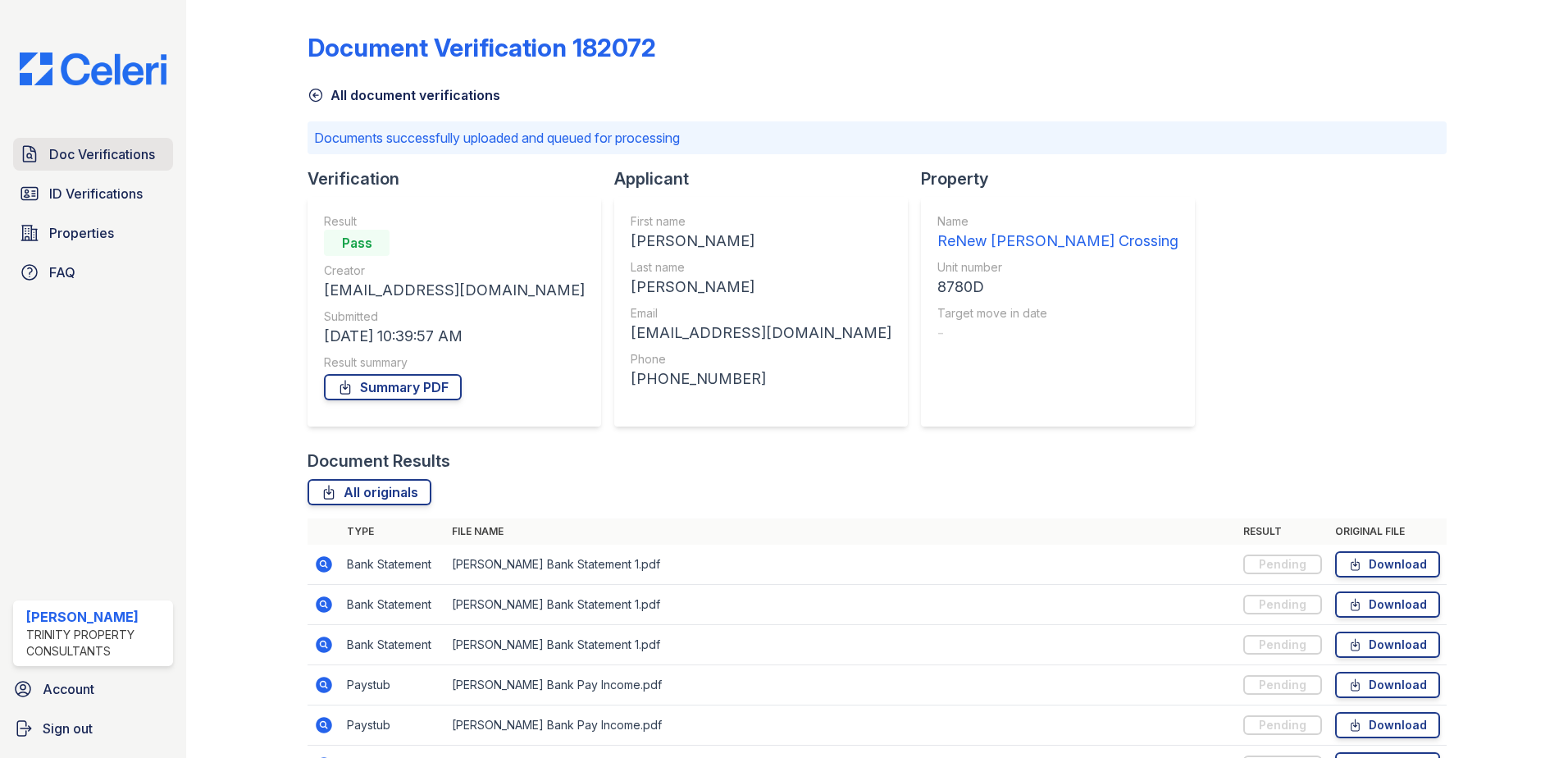
click at [82, 161] on span "Doc Verifications" at bounding box center [102, 154] width 106 height 20
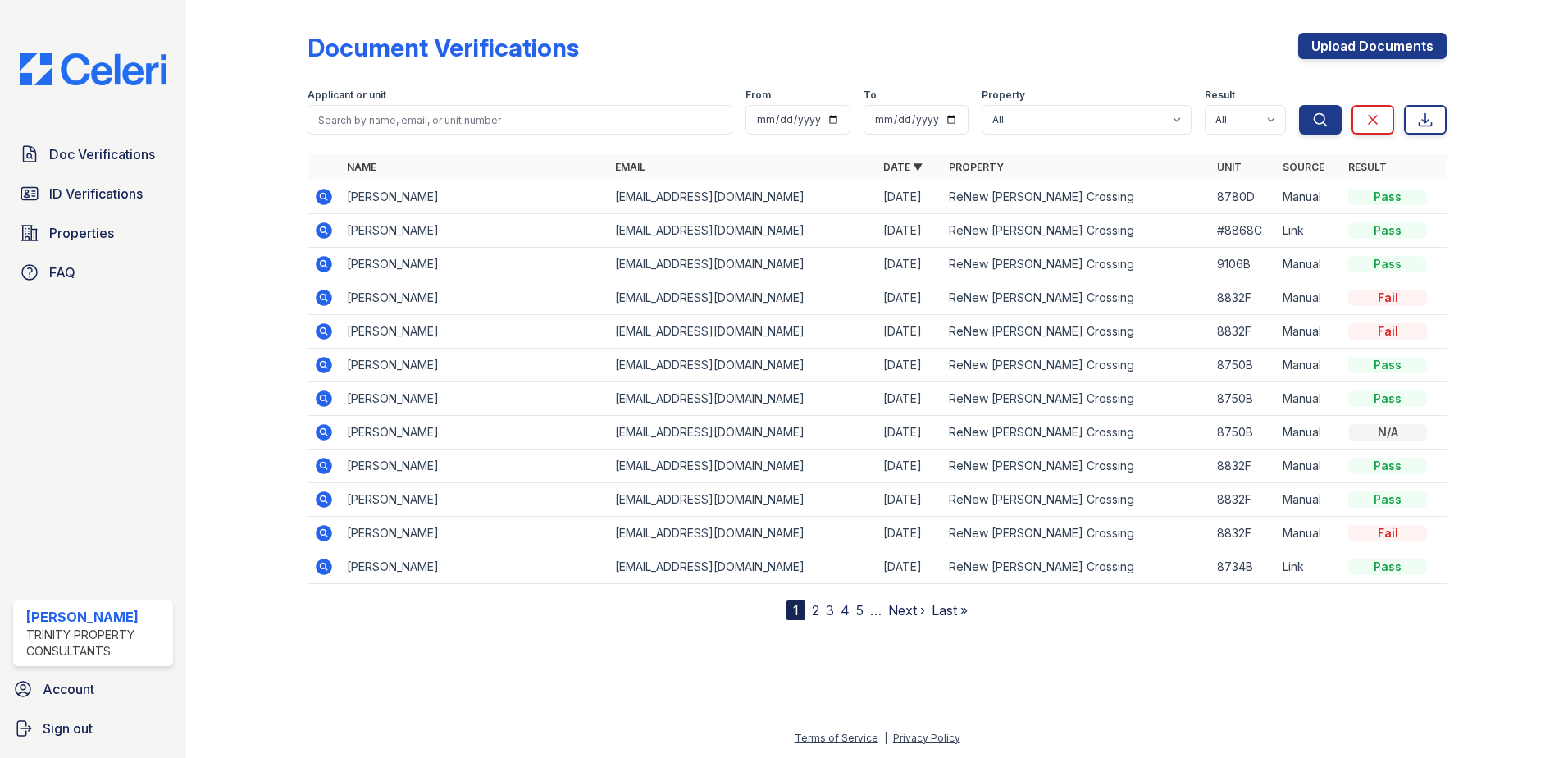
click at [320, 199] on icon at bounding box center [324, 197] width 16 height 16
